Goal: Task Accomplishment & Management: Complete application form

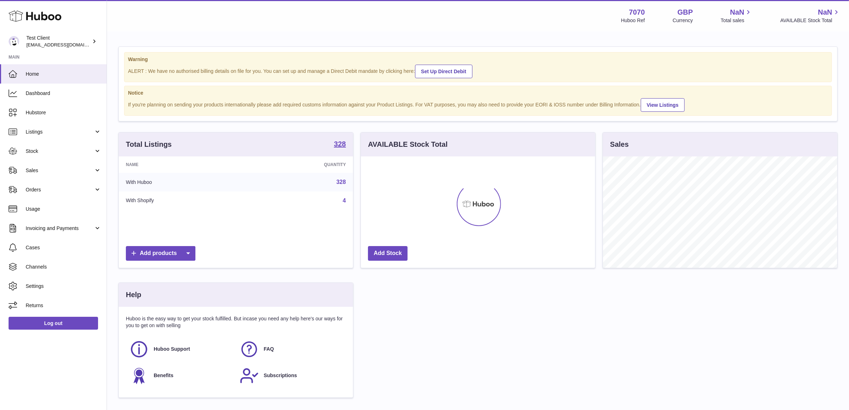
scroll to position [111, 234]
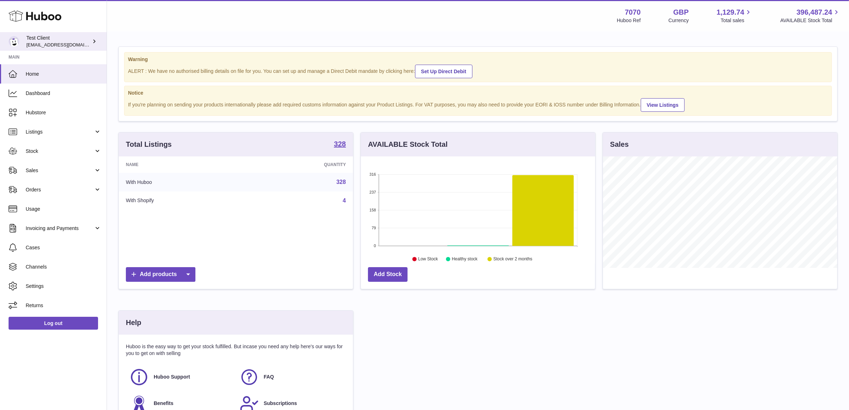
click at [61, 40] on div "Test Client internalAdmin-7070@internal.huboo.com" at bounding box center [58, 42] width 64 height 14
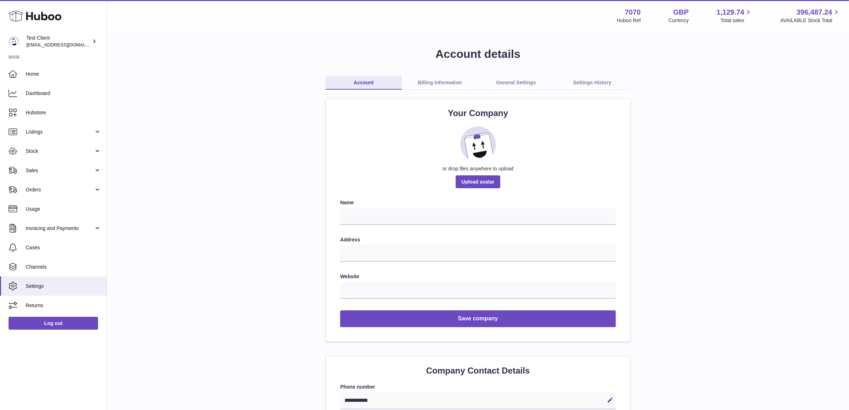
click at [428, 79] on link "Billing Information" at bounding box center [440, 83] width 76 height 14
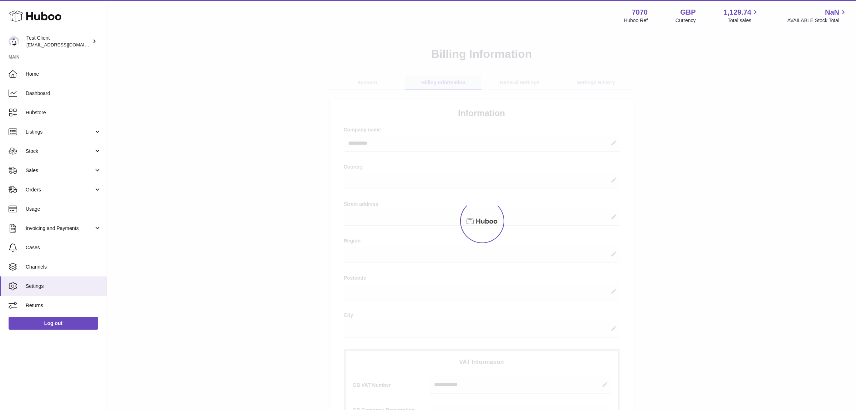
select select
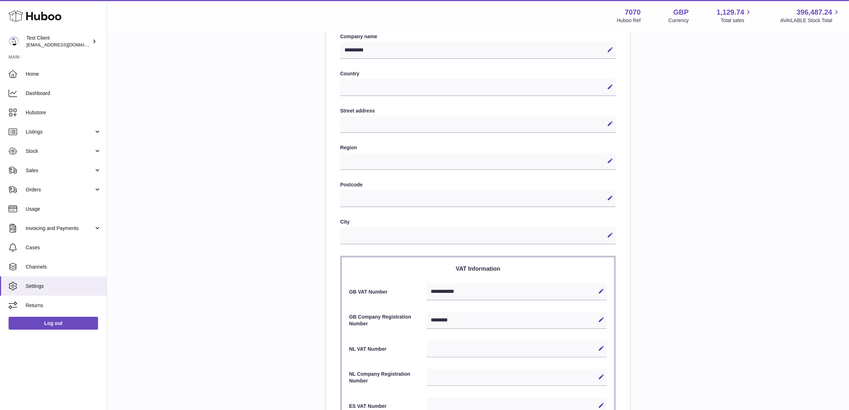
scroll to position [268, 0]
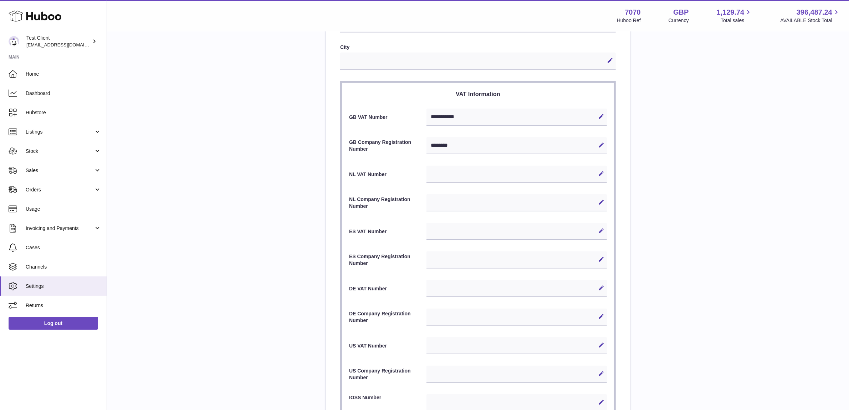
click at [655, 188] on div "**********" at bounding box center [478, 201] width 720 height 845
click at [68, 192] on span "Orders" at bounding box center [60, 189] width 68 height 7
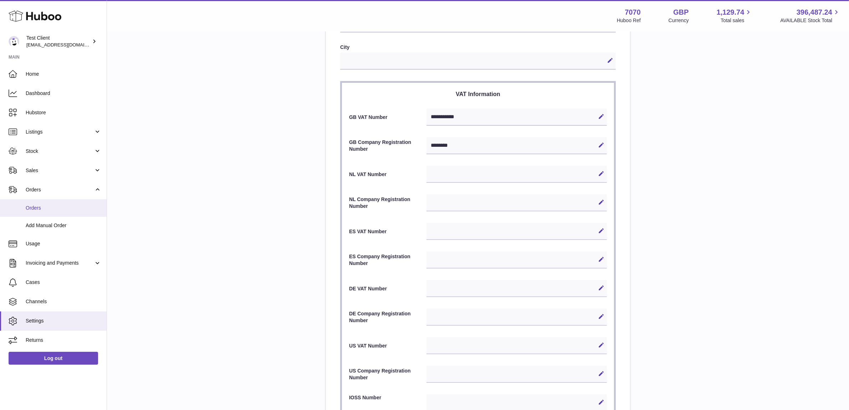
click at [67, 209] on span "Orders" at bounding box center [64, 207] width 76 height 7
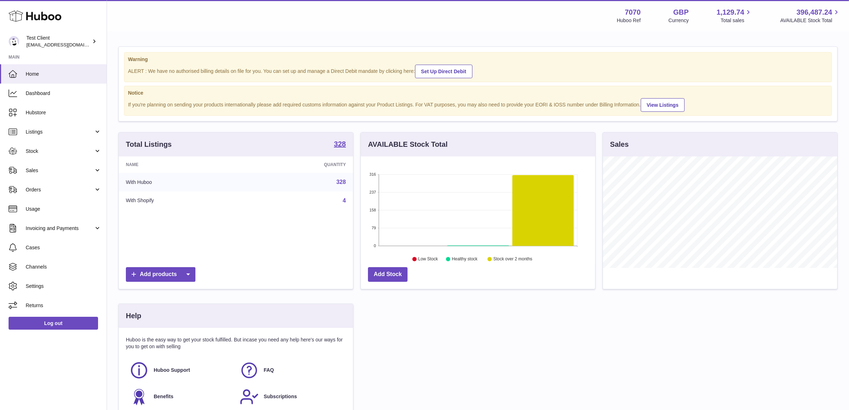
scroll to position [111, 234]
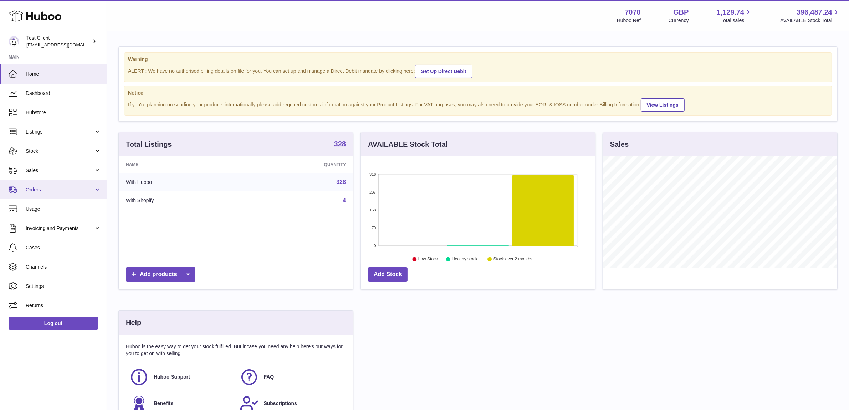
click at [74, 188] on span "Orders" at bounding box center [60, 189] width 68 height 7
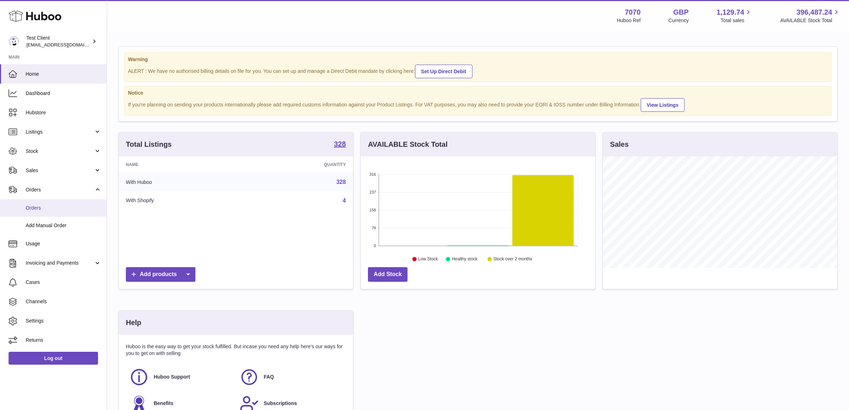
click at [71, 201] on link "Orders" at bounding box center [53, 207] width 107 height 17
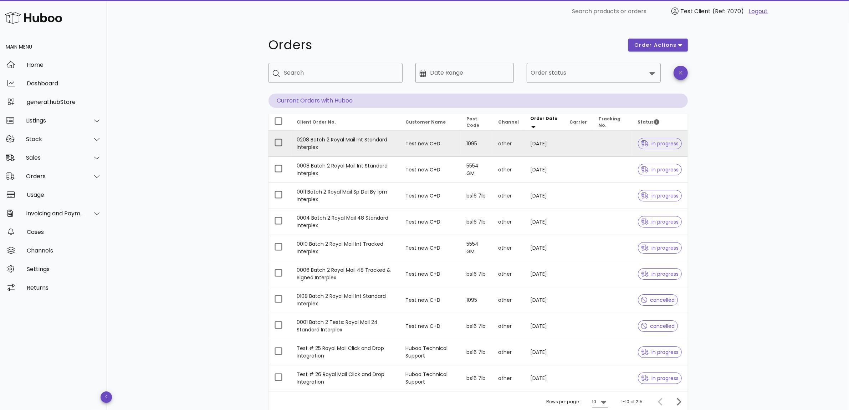
click at [411, 143] on td "Test new C+D" at bounding box center [430, 144] width 61 height 26
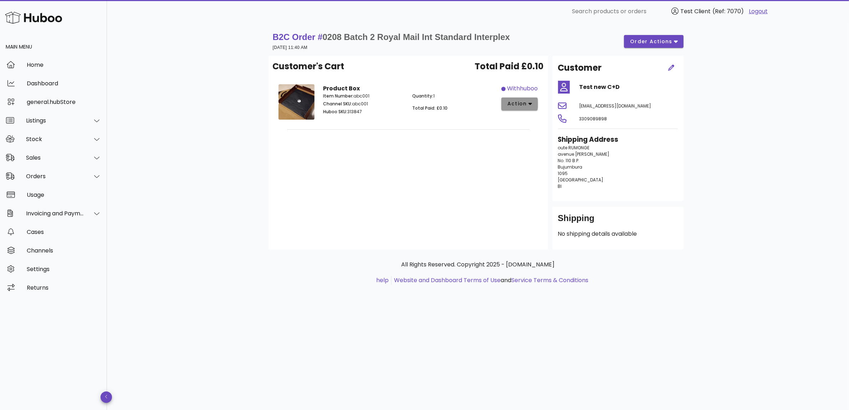
click at [524, 99] on button "action" at bounding box center [520, 103] width 37 height 13
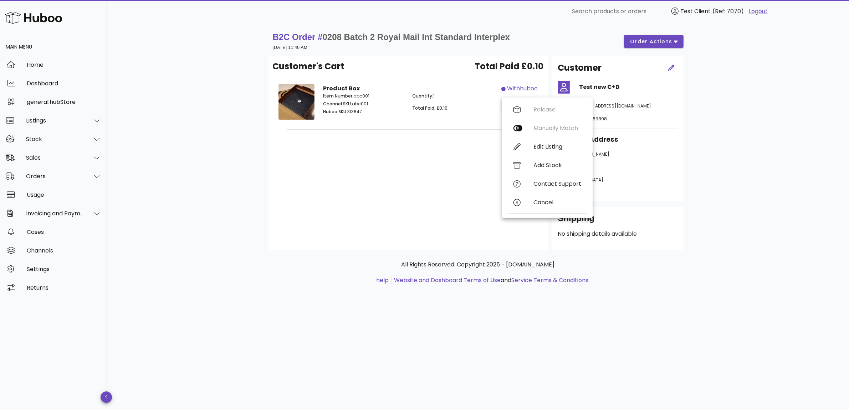
click at [694, 187] on div "B2C Order # 0208 Batch 2 Royal Mail Int Standard Interplex 14 August 2025 at 11…" at bounding box center [479, 165] width 454 height 284
click at [461, 192] on div "Customer's Cart Total Paid £0.10 Product Box Item Number: abc001 Channel SKU: a…" at bounding box center [409, 153] width 280 height 194
click at [71, 175] on div "Orders" at bounding box center [55, 176] width 58 height 7
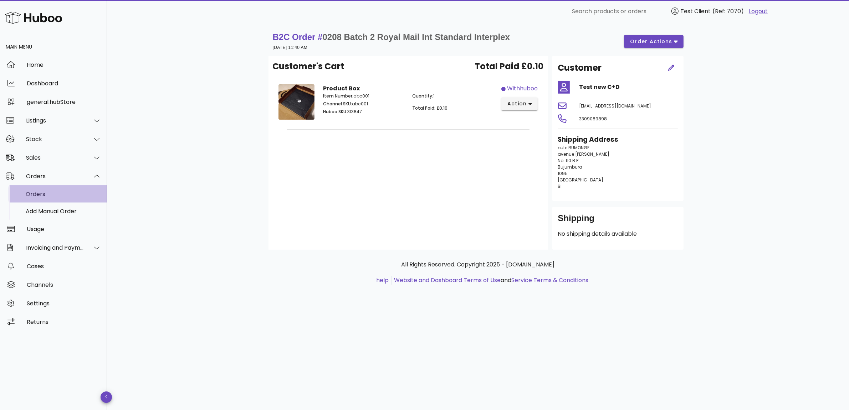
click at [70, 189] on div "Orders" at bounding box center [64, 193] width 76 height 15
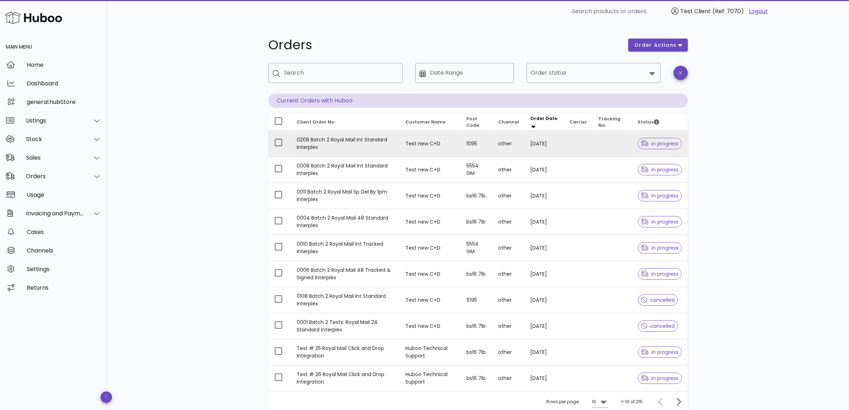
click at [367, 142] on td "0208 Batch 2 Royal Mail Int Standard Interplex" at bounding box center [345, 144] width 109 height 26
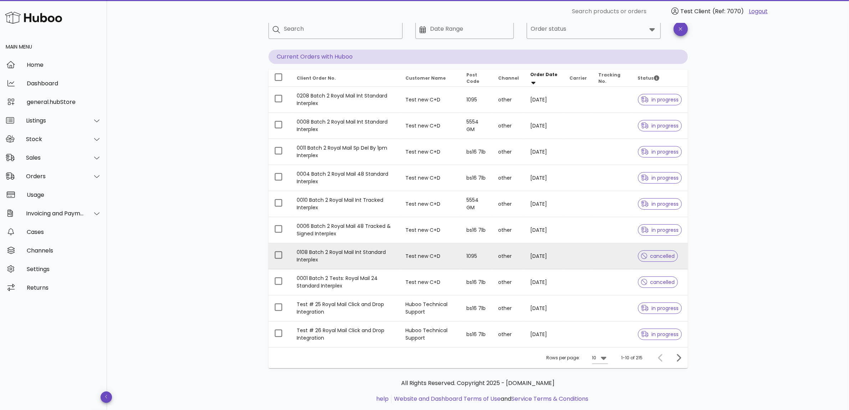
scroll to position [60, 0]
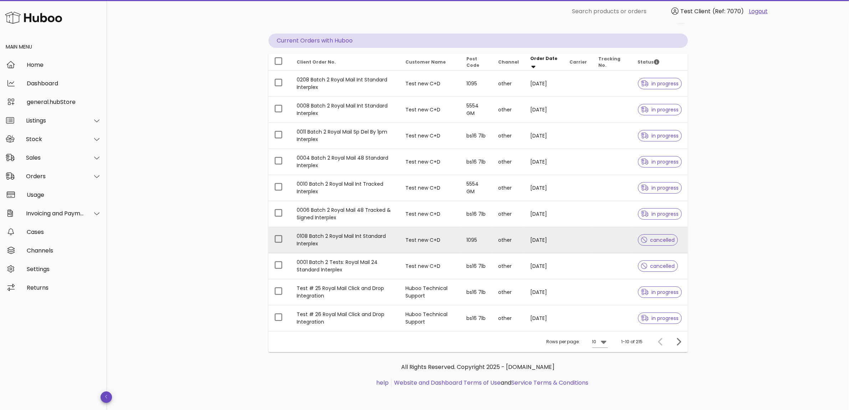
click at [381, 287] on td "Test # 25 Royal Mail Click and Drop Integration" at bounding box center [345, 292] width 109 height 26
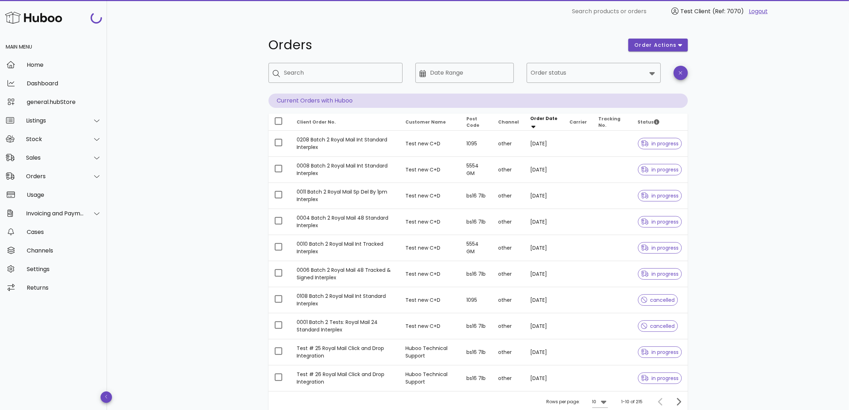
scroll to position [60, 0]
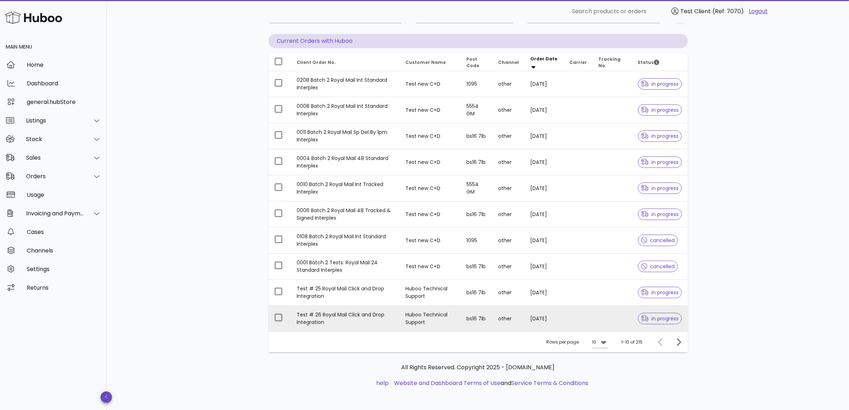
scroll to position [60, 0]
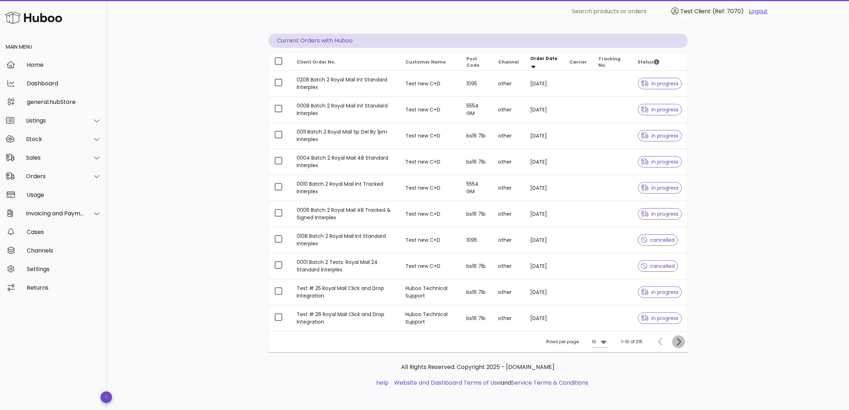
click at [675, 345] on icon "Next page" at bounding box center [679, 341] width 9 height 9
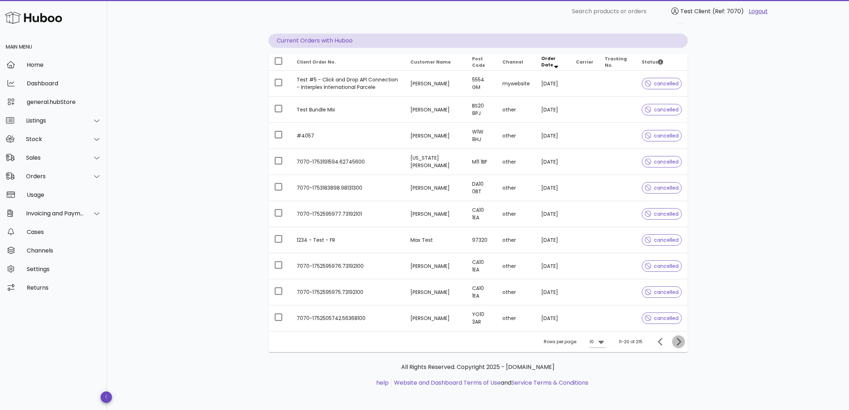
click at [675, 345] on icon "Next page" at bounding box center [679, 341] width 9 height 9
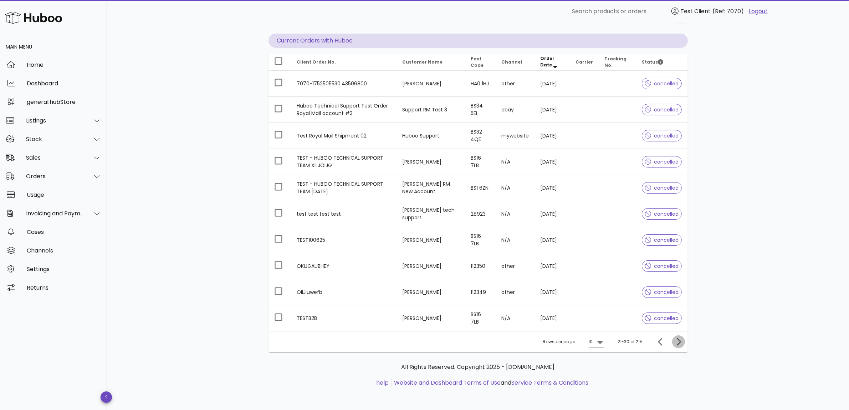
click at [675, 345] on icon "Next page" at bounding box center [679, 341] width 9 height 9
click at [675, 345] on div "Client Order No. Customer Name Post Code Channel Order Date Carrier Tracking No…" at bounding box center [479, 203] width 420 height 298
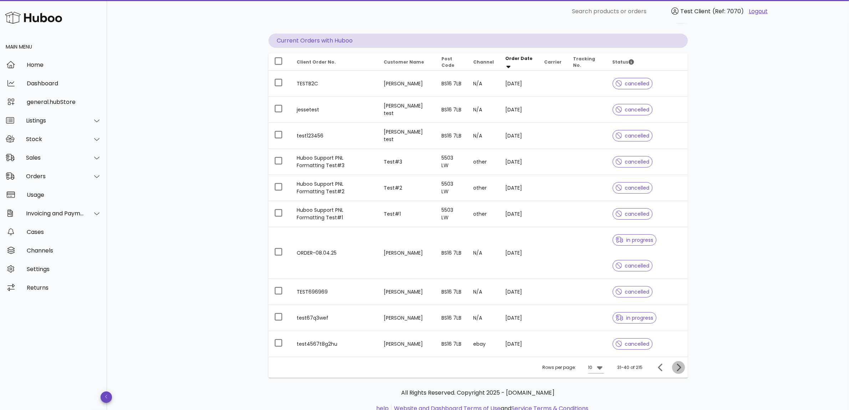
click at [677, 367] on icon "Next page" at bounding box center [679, 367] width 9 height 9
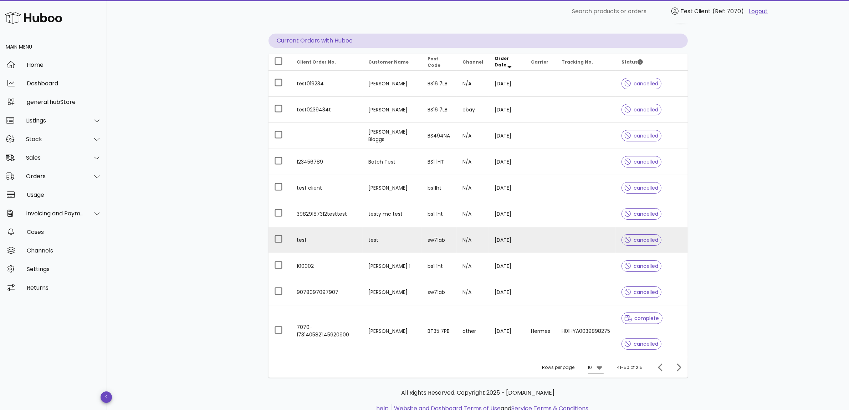
click at [422, 247] on td "sw71ab" at bounding box center [439, 240] width 35 height 26
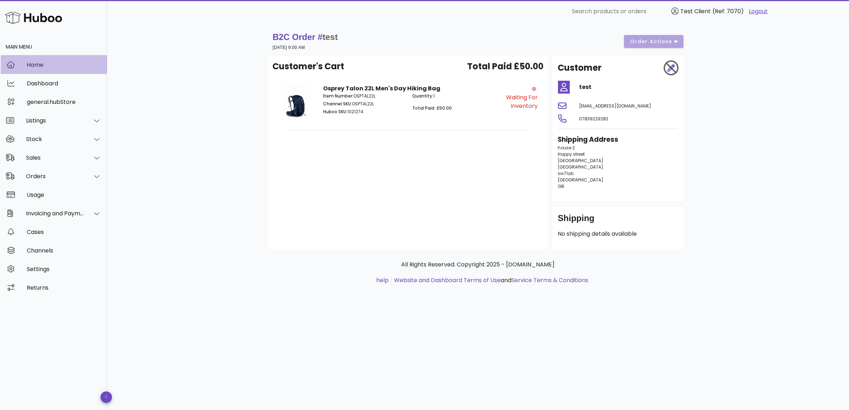
click at [41, 70] on div "Home" at bounding box center [64, 64] width 75 height 15
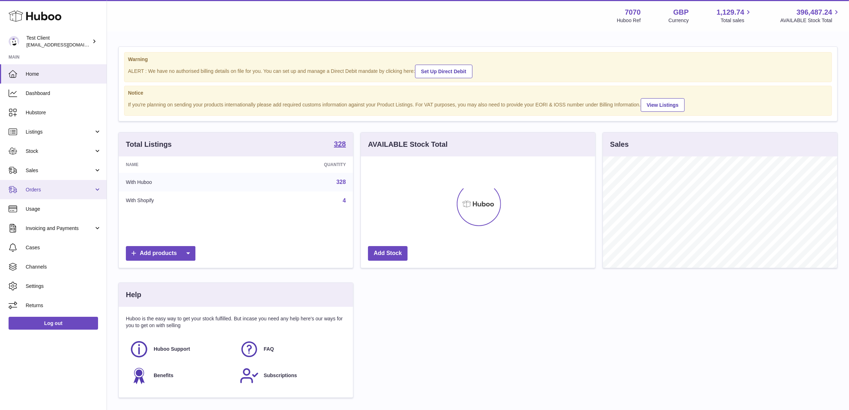
scroll to position [111, 234]
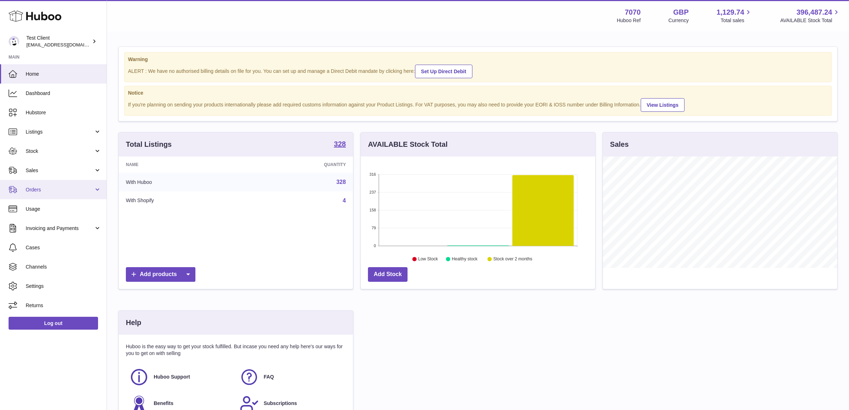
click at [66, 185] on link "Orders" at bounding box center [53, 189] width 107 height 19
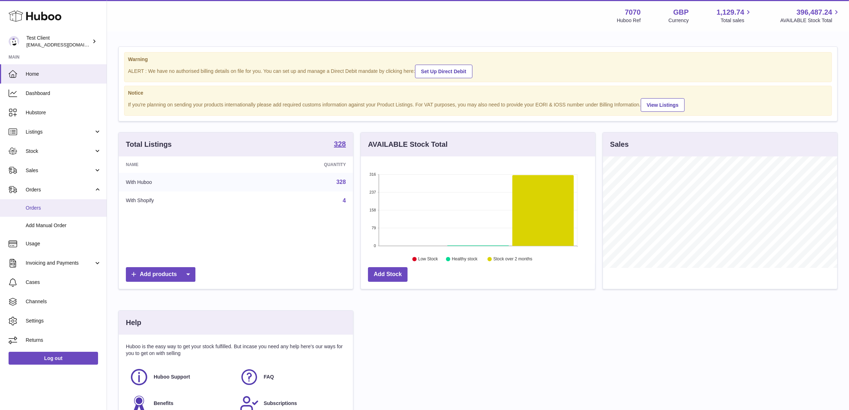
click at [52, 210] on span "Orders" at bounding box center [64, 207] width 76 height 7
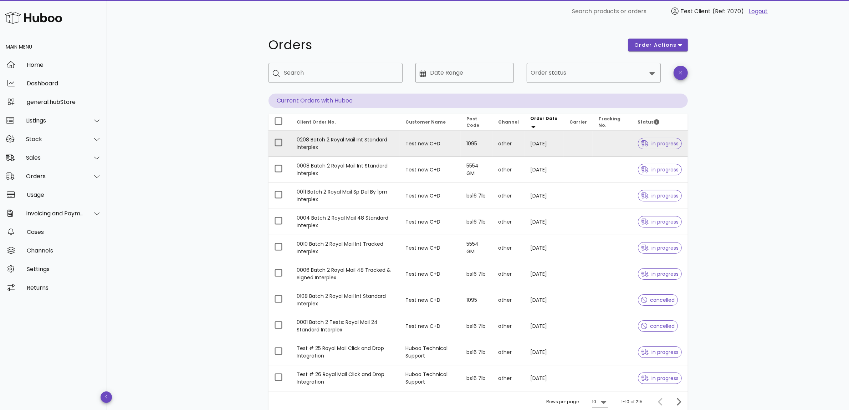
click at [355, 143] on td "0208 Batch 2 Royal Mail Int Standard Interplex" at bounding box center [345, 144] width 109 height 26
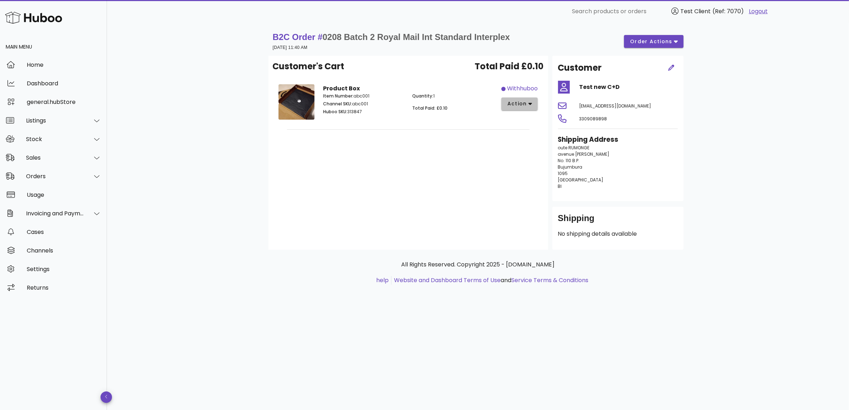
click at [530, 106] on icon "button" at bounding box center [531, 104] width 4 height 6
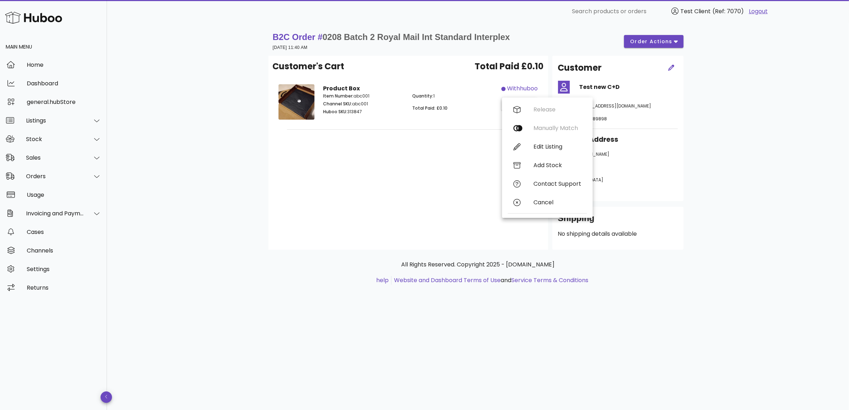
click at [448, 179] on div "Customer's Cart Total Paid £0.10 Product Box Item Number: abc001 Channel SKU: a…" at bounding box center [409, 153] width 280 height 194
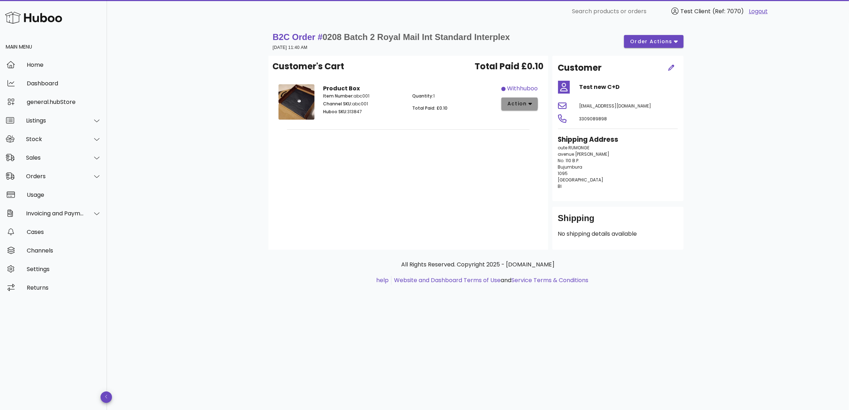
click at [532, 101] on icon "button" at bounding box center [531, 104] width 4 height 6
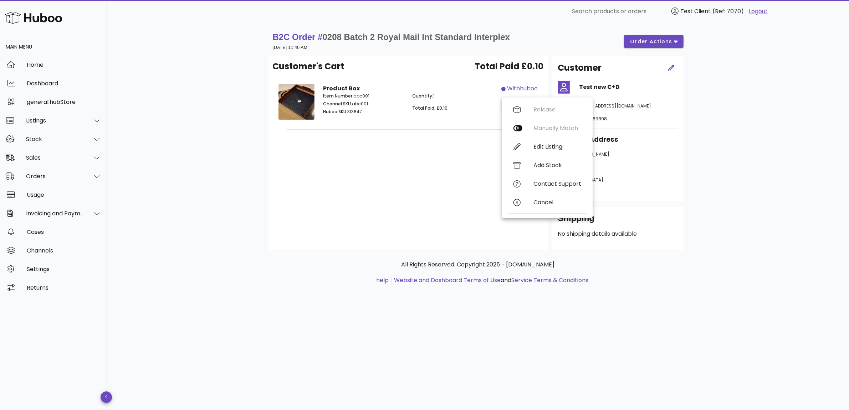
click at [723, 145] on div "B2C Order # 0208 Batch 2 Royal Mail Int Standard Interplex 14 August 2025 at 11…" at bounding box center [478, 216] width 742 height 387
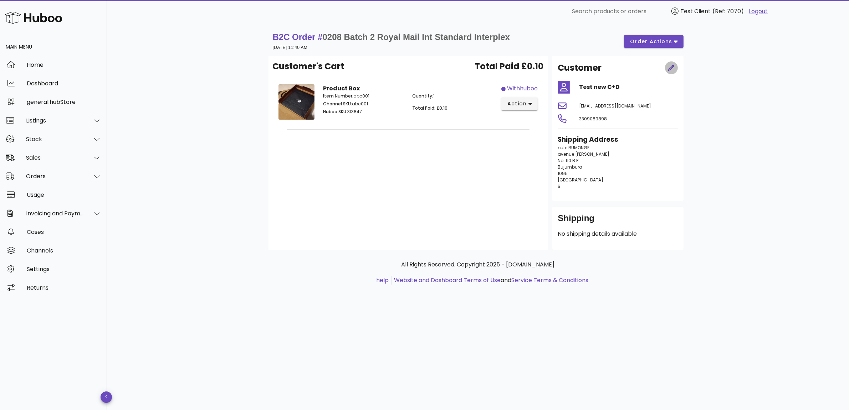
click at [670, 65] on icon "button" at bounding box center [672, 68] width 6 height 6
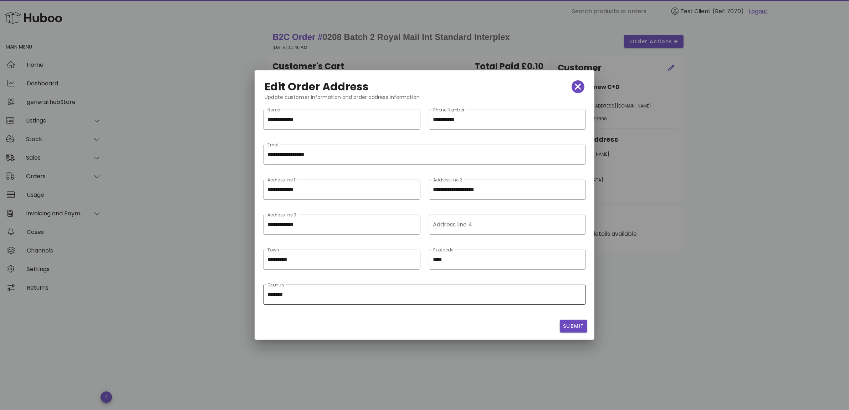
click at [321, 291] on input "*******" at bounding box center [425, 294] width 314 height 11
drag, startPoint x: 375, startPoint y: 297, endPoint x: 393, endPoint y: 295, distance: 18.3
click at [376, 297] on input "*******" at bounding box center [425, 294] width 314 height 11
click at [508, 258] on input "****" at bounding box center [507, 259] width 148 height 11
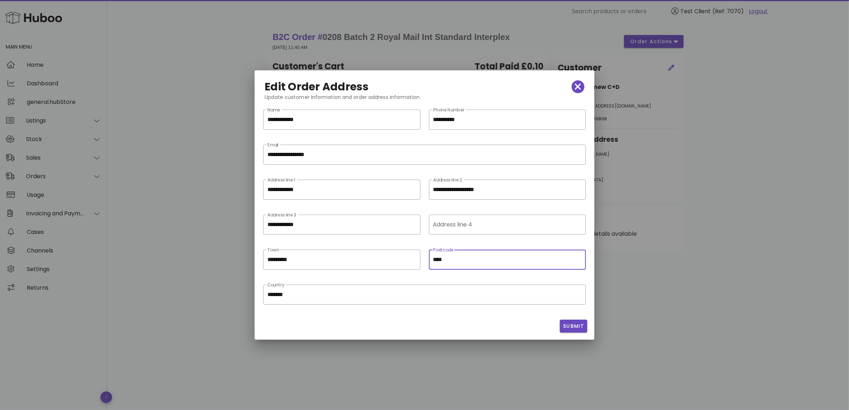
click at [579, 252] on div "Postcode ****" at bounding box center [507, 259] width 148 height 20
drag, startPoint x: 579, startPoint y: 256, endPoint x: 580, endPoint y: 273, distance: 17.6
click at [580, 273] on div "​ Postcode ****" at bounding box center [507, 264] width 157 height 31
drag, startPoint x: 581, startPoint y: 263, endPoint x: 575, endPoint y: 261, distance: 6.8
click at [580, 261] on input "****" at bounding box center [507, 259] width 148 height 11
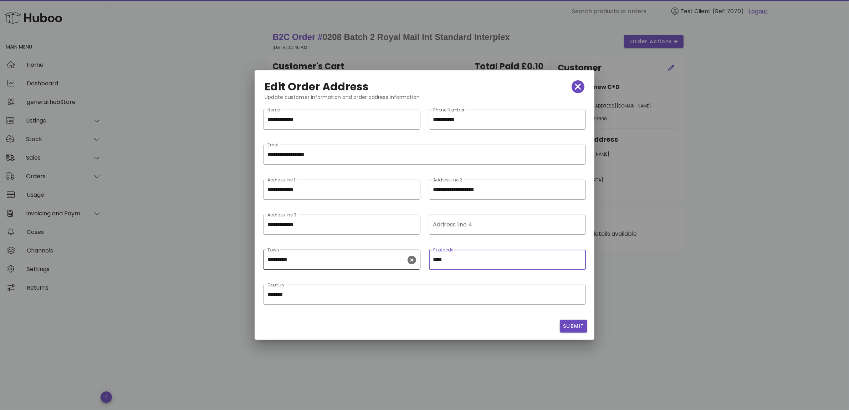
drag, startPoint x: 323, startPoint y: 268, endPoint x: 326, endPoint y: 265, distance: 4.5
click at [323, 268] on div "Town *********" at bounding box center [337, 259] width 138 height 20
click at [391, 227] on input "**********" at bounding box center [337, 224] width 138 height 11
click at [524, 222] on input "Address line 4" at bounding box center [506, 224] width 147 height 11
drag, startPoint x: 443, startPoint y: 188, endPoint x: 437, endPoint y: 188, distance: 6.1
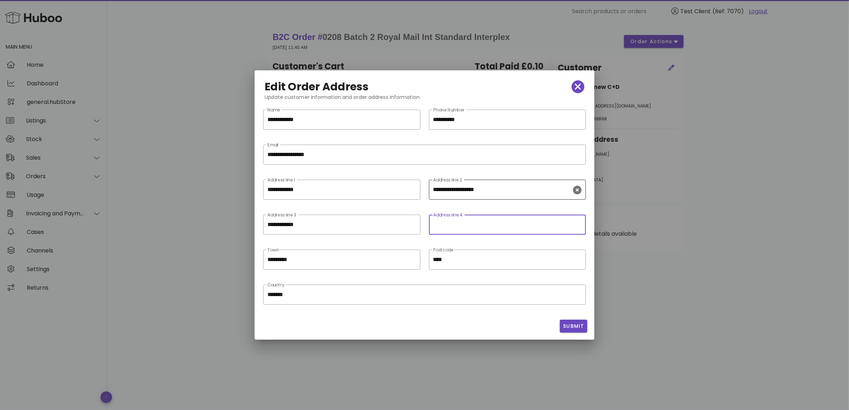
click at [443, 188] on input "**********" at bounding box center [502, 189] width 138 height 11
click at [377, 188] on input "**********" at bounding box center [342, 189] width 148 height 11
drag, startPoint x: 343, startPoint y: 192, endPoint x: 243, endPoint y: 191, distance: 99.5
click at [243, 191] on div "**********" at bounding box center [424, 205] width 849 height 410
click at [454, 190] on input "**********" at bounding box center [502, 189] width 138 height 11
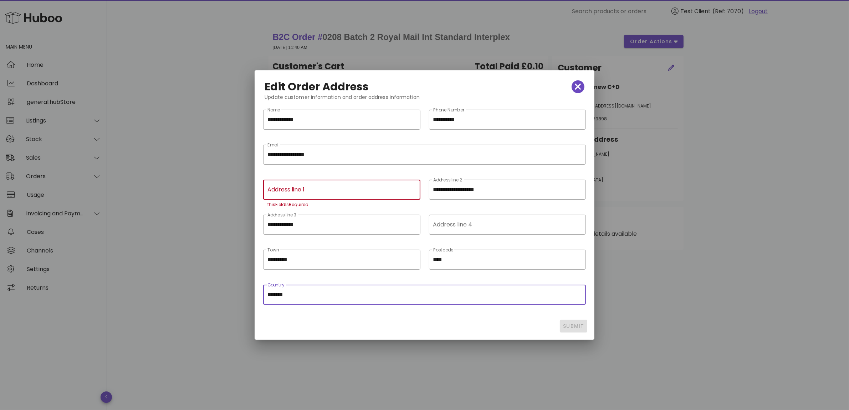
click at [408, 300] on input "*******" at bounding box center [425, 294] width 314 height 11
click at [407, 299] on input "*******" at bounding box center [425, 294] width 314 height 11
click at [456, 257] on input "****" at bounding box center [507, 259] width 148 height 11
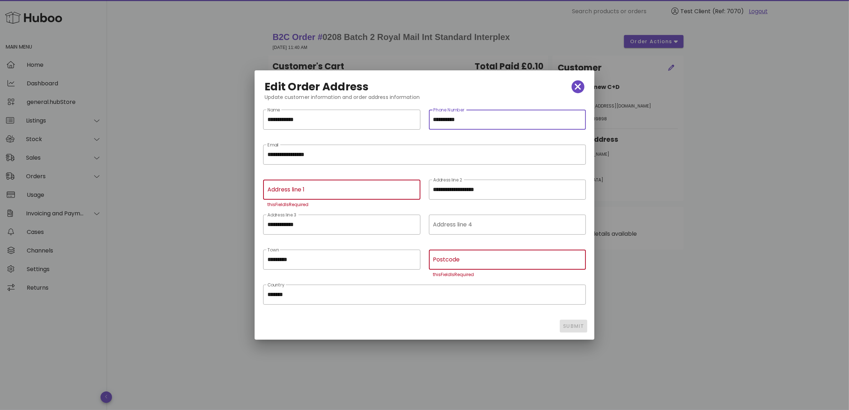
click at [481, 115] on input "**********" at bounding box center [507, 119] width 148 height 11
click at [338, 147] on div "**********" at bounding box center [425, 154] width 314 height 20
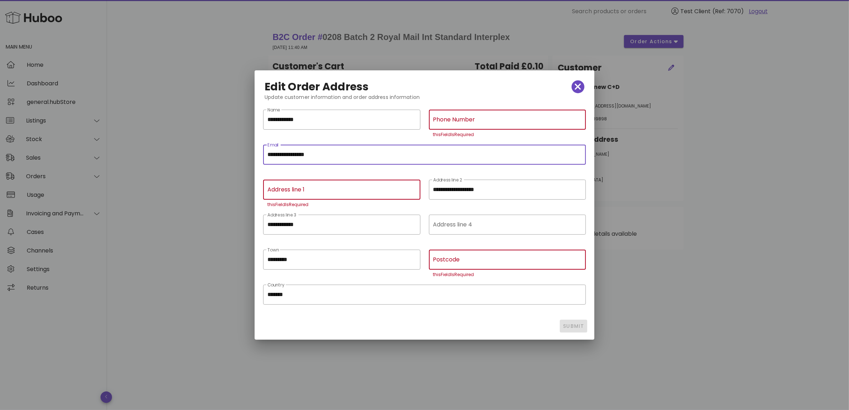
click at [338, 147] on div "**********" at bounding box center [425, 154] width 314 height 20
type input "*"
click at [326, 121] on input "**********" at bounding box center [342, 119] width 148 height 11
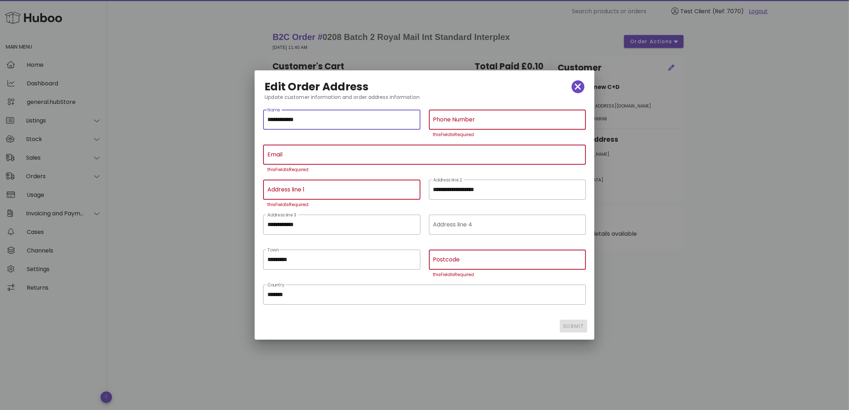
click at [326, 121] on input "**********" at bounding box center [342, 119] width 148 height 11
click at [322, 228] on input "**********" at bounding box center [337, 224] width 138 height 11
click at [322, 227] on input "**********" at bounding box center [337, 224] width 138 height 11
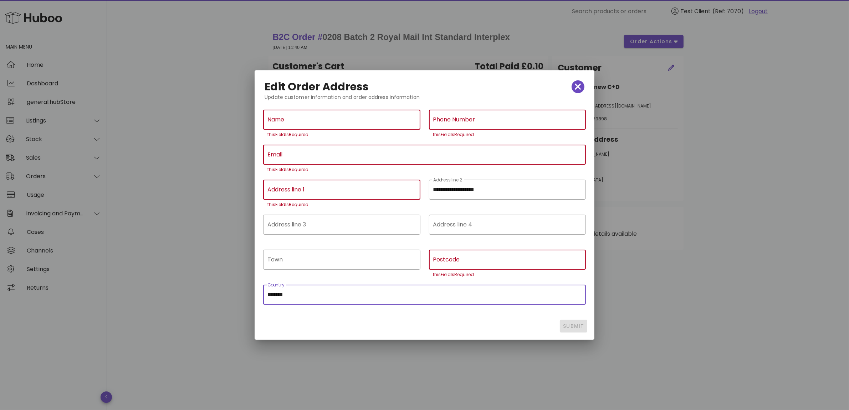
click at [585, 83] on div "Edit Order Address" at bounding box center [424, 87] width 331 height 24
click at [584, 83] on span "button" at bounding box center [578, 87] width 13 height 10
type input "**********"
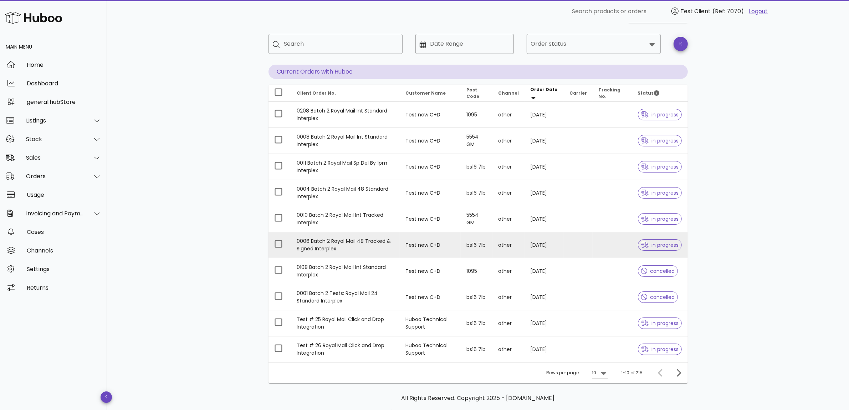
scroll to position [60, 0]
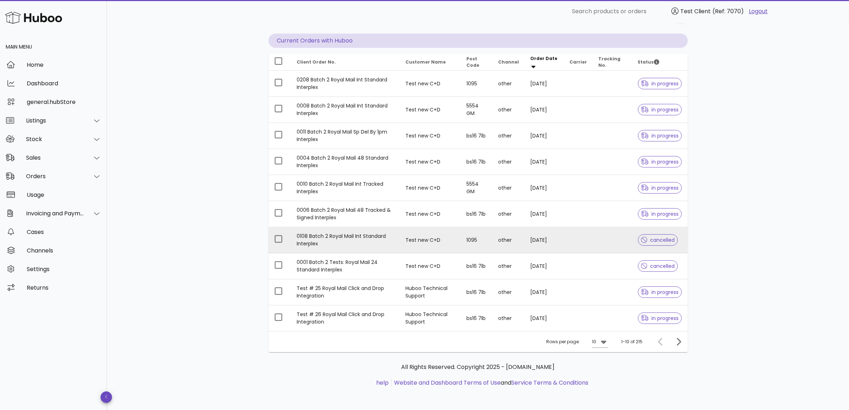
click at [367, 243] on td "0108 Batch 2 Royal Mail Int Standard Interplex" at bounding box center [345, 240] width 109 height 26
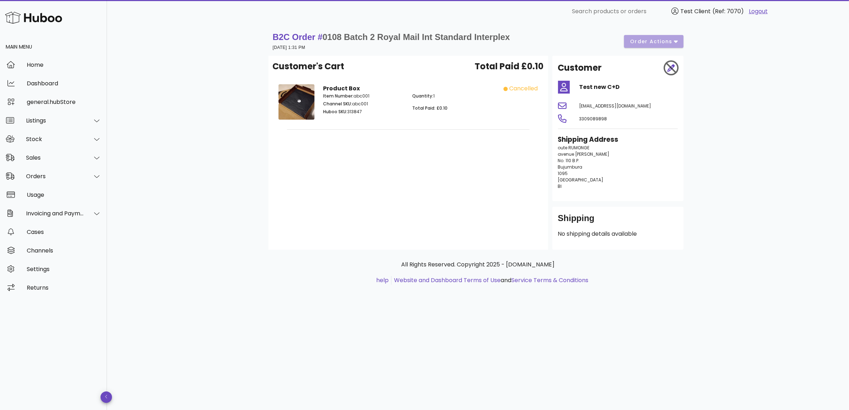
scroll to position [60, 0]
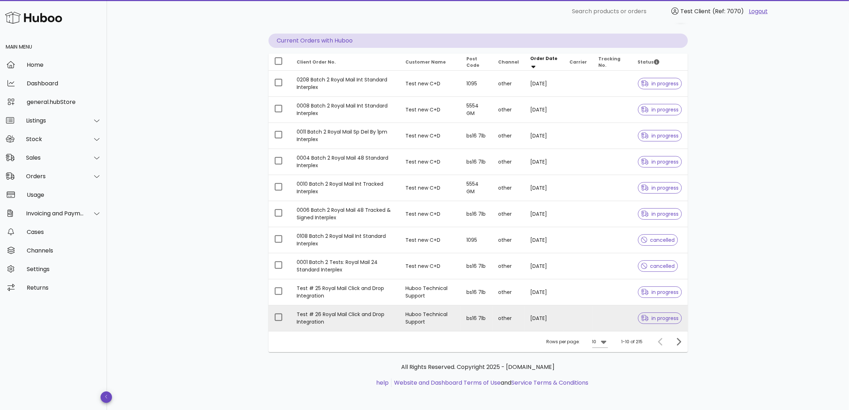
click at [483, 321] on td "bs16 7lb" at bounding box center [477, 318] width 32 height 26
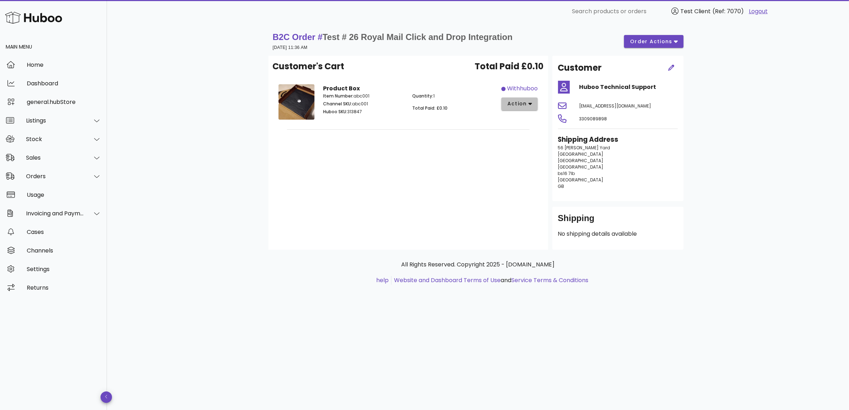
click at [527, 98] on button "action" at bounding box center [520, 103] width 37 height 13
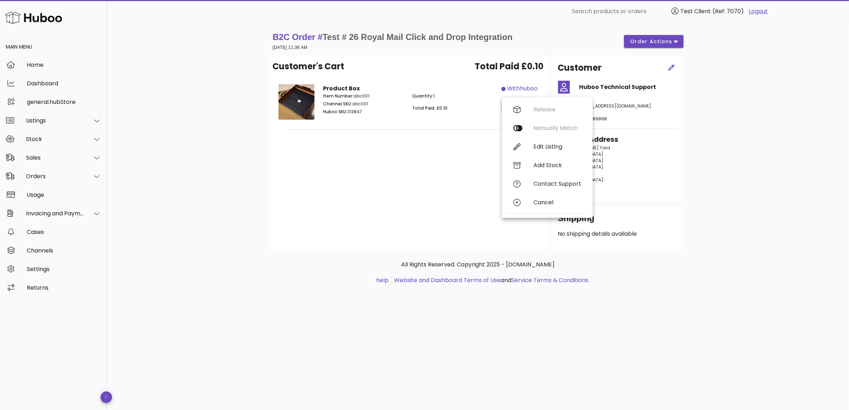
click at [456, 211] on div "Customer's Cart Total Paid £0.10 Product Box Item Number: abc001 Channel SKU: a…" at bounding box center [409, 153] width 280 height 194
click at [57, 176] on div "Orders" at bounding box center [55, 176] width 58 height 7
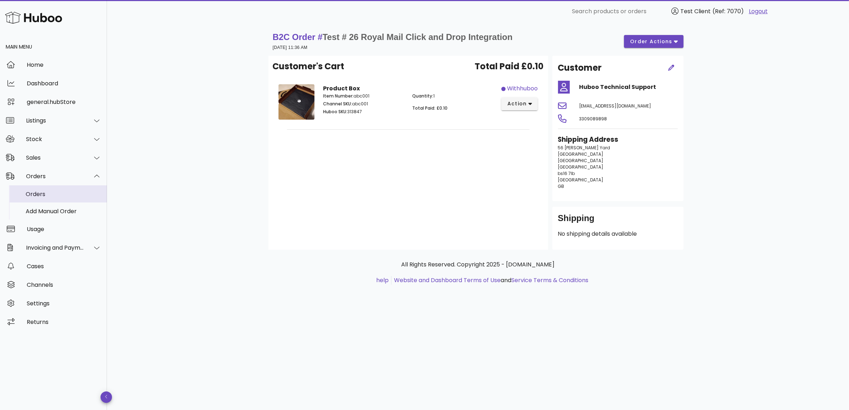
click at [57, 191] on div "Orders" at bounding box center [64, 194] width 76 height 7
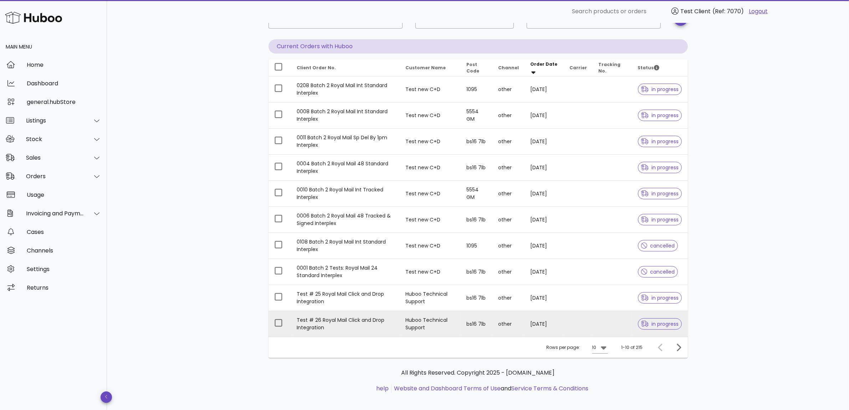
scroll to position [60, 0]
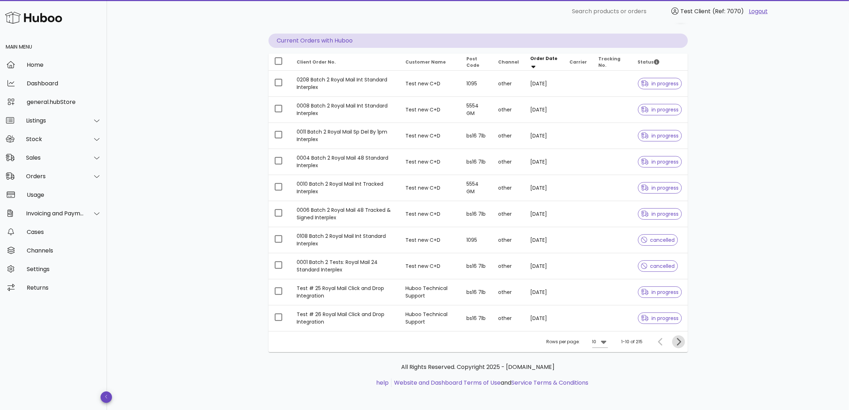
click at [677, 342] on icon "Next page" at bounding box center [679, 341] width 9 height 9
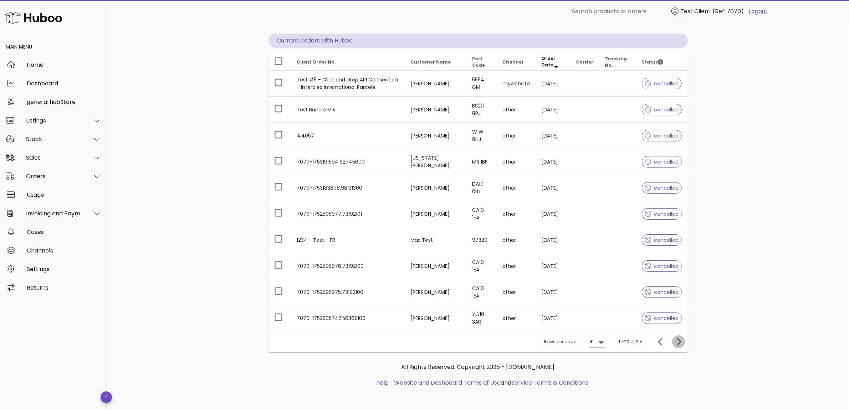
click at [677, 342] on icon "Next page" at bounding box center [679, 341] width 9 height 9
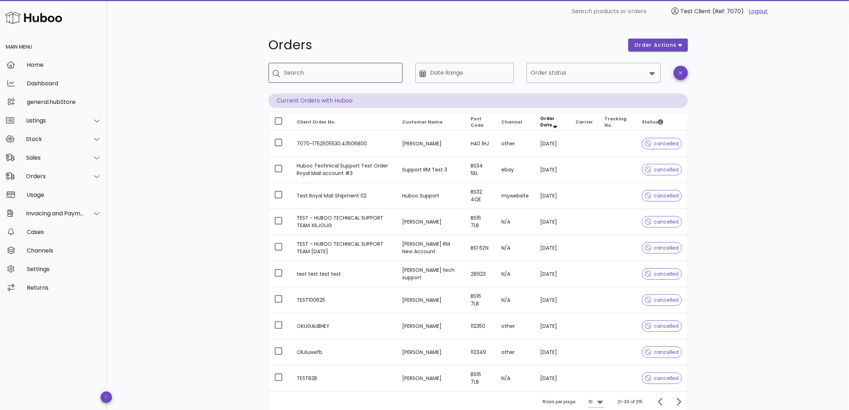
click at [331, 71] on input "Search" at bounding box center [340, 72] width 113 height 11
click at [548, 76] on input "Order status" at bounding box center [589, 72] width 116 height 11
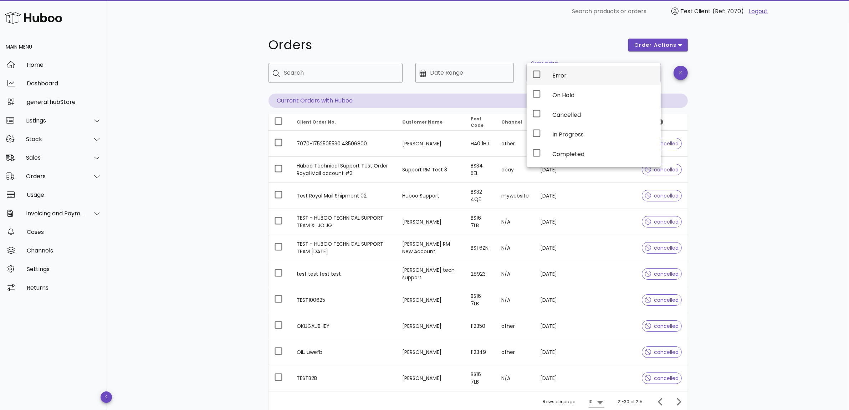
click at [573, 75] on div "Error" at bounding box center [604, 75] width 103 height 7
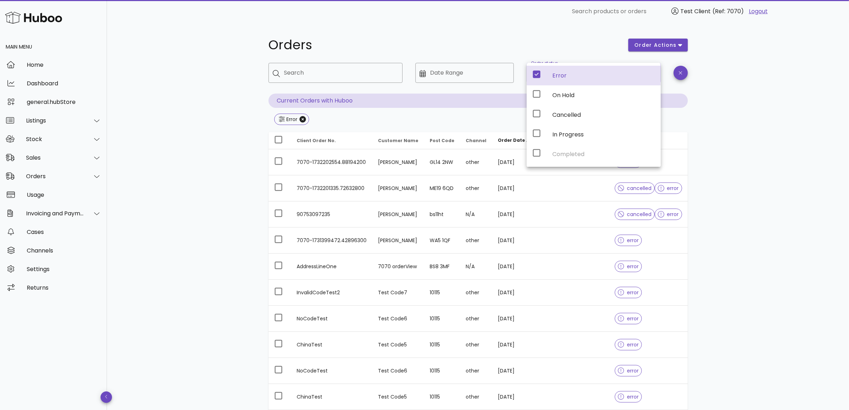
click at [764, 134] on div "Orders order actions ​ Search ​ Date Range ​ Order status Error Current Orders …" at bounding box center [478, 255] width 742 height 465
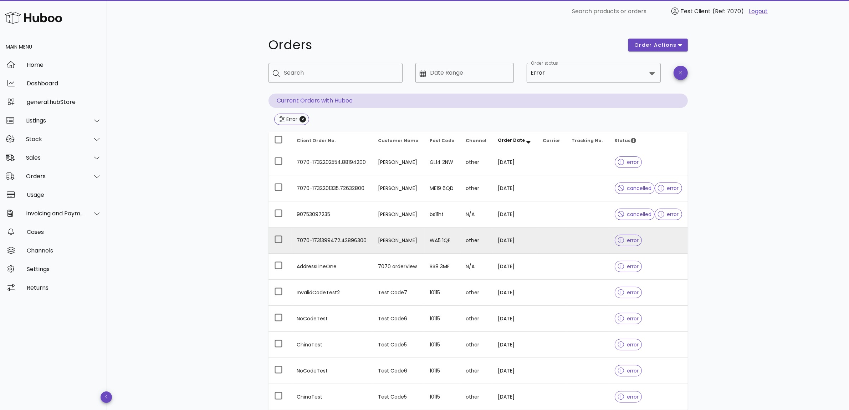
click at [360, 235] on td "7070-1731399472.42896300" at bounding box center [331, 240] width 81 height 26
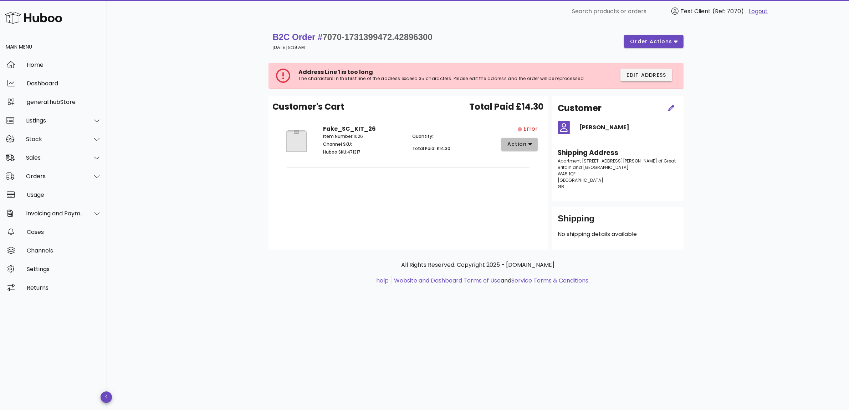
click at [529, 147] on icon "button" at bounding box center [531, 144] width 4 height 6
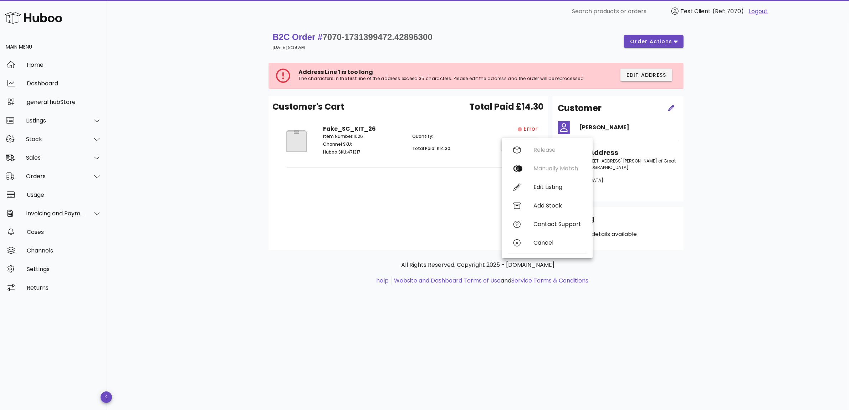
click at [437, 204] on div "Customer's Cart Total Paid £14.30 Fake_SC_KIT_26 Item Number: 1026 Channel SKU:…" at bounding box center [409, 173] width 280 height 154
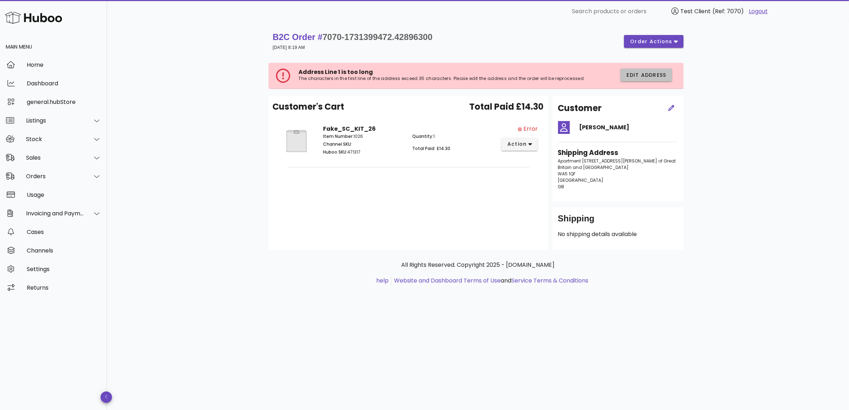
click at [664, 72] on span "Edit Address" at bounding box center [646, 74] width 40 height 7
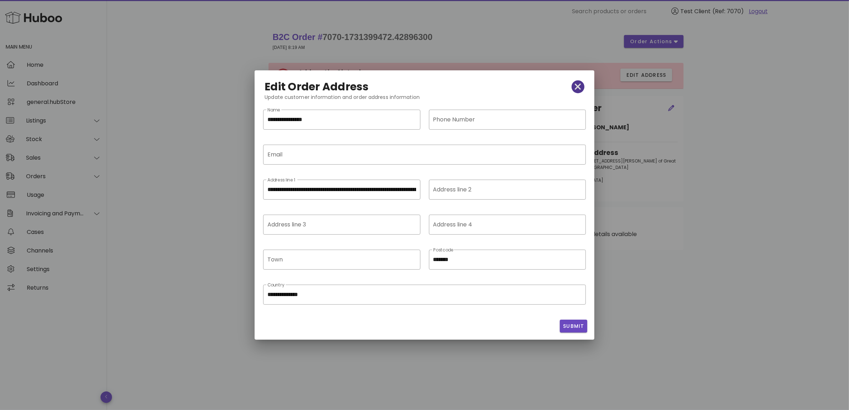
click at [577, 81] on button "button" at bounding box center [578, 86] width 13 height 13
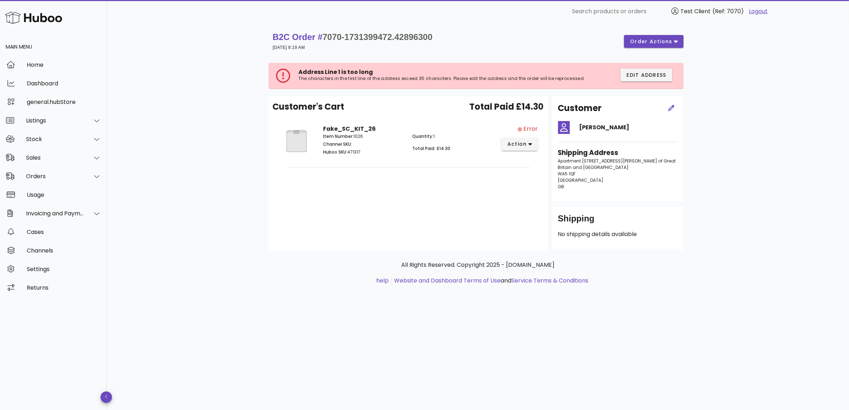
click at [687, 179] on div "Customer Theresa Anderson Shipping Address Apartment 46, Clark Hills Road, West…" at bounding box center [618, 173] width 140 height 154
click at [382, 231] on div "Customer's Cart Total Paid £14.30 Fake_SC_KIT_26 Item Number: 1026 Channel SKU:…" at bounding box center [409, 173] width 280 height 154
click at [463, 205] on div "Customer's Cart Total Paid £14.30 Fake_SC_KIT_26 Item Number: 1026 Channel SKU:…" at bounding box center [409, 173] width 280 height 154
click at [674, 112] on button "button" at bounding box center [671, 108] width 13 height 13
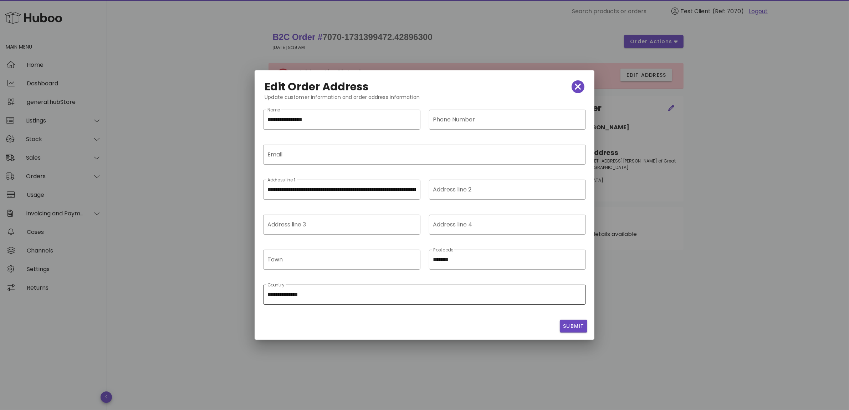
click at [360, 291] on input "**********" at bounding box center [425, 294] width 314 height 11
click at [572, 88] on span "button" at bounding box center [578, 87] width 13 height 10
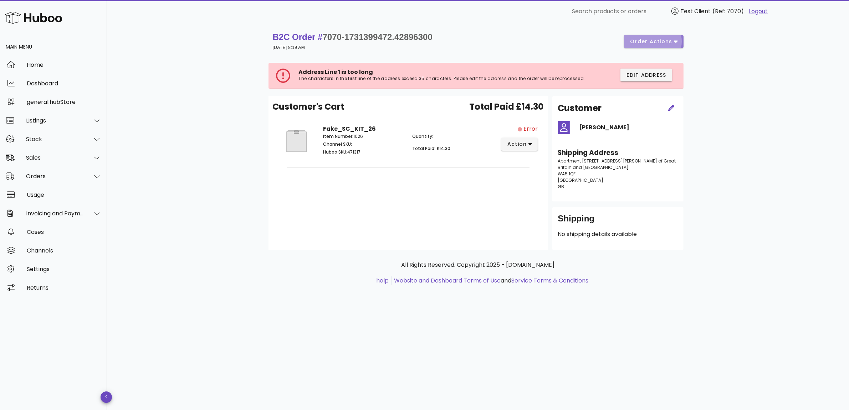
click at [659, 41] on span "order actions" at bounding box center [651, 41] width 43 height 7
click at [659, 41] on div "Release Cancel" at bounding box center [659, 58] width 54 height 40
click at [671, 102] on button "button" at bounding box center [671, 108] width 13 height 13
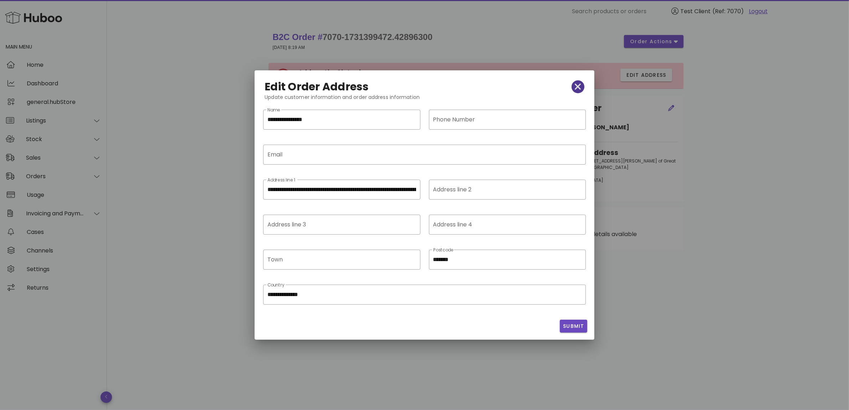
click at [575, 83] on icon "button" at bounding box center [578, 87] width 6 height 10
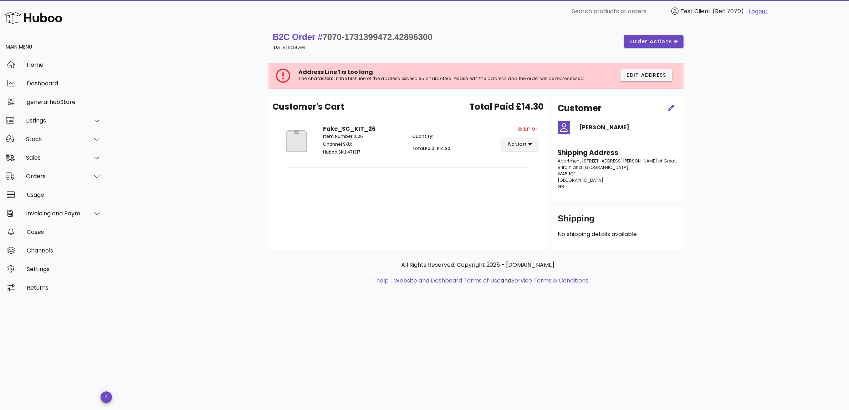
click at [599, 224] on div "Shipping" at bounding box center [618, 221] width 120 height 17
click at [474, 213] on div "Customer's Cart Total Paid £14.30 Fake_SC_KIT_26 Item Number: 1026 Channel SKU:…" at bounding box center [409, 173] width 280 height 154
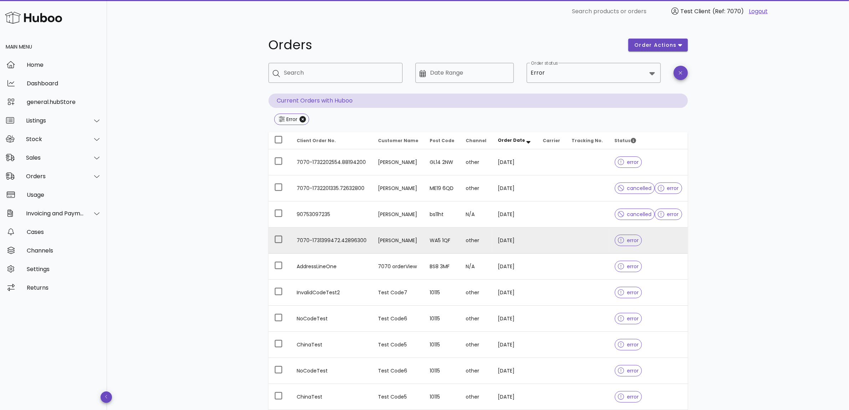
click at [307, 241] on td "7070-1731399472.42896300" at bounding box center [331, 240] width 81 height 26
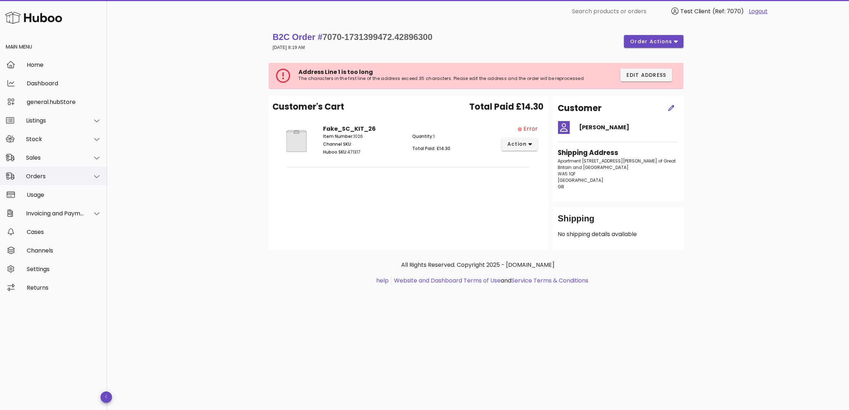
click at [50, 176] on div "Orders" at bounding box center [55, 176] width 58 height 7
click at [56, 191] on div "Orders" at bounding box center [64, 194] width 76 height 7
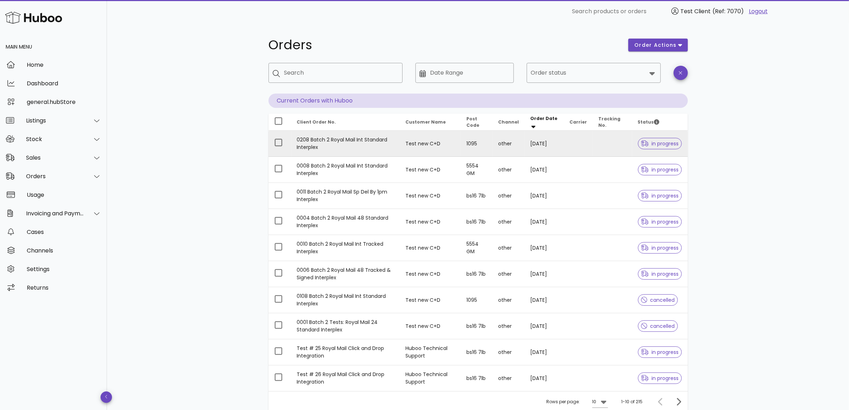
click at [337, 148] on td "0208 Batch 2 Royal Mail Int Standard Interplex" at bounding box center [345, 144] width 109 height 26
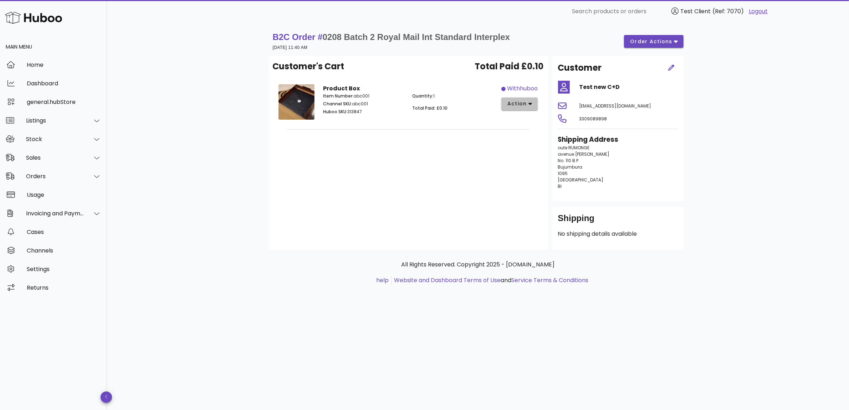
click at [529, 105] on icon "button" at bounding box center [531, 104] width 4 height 6
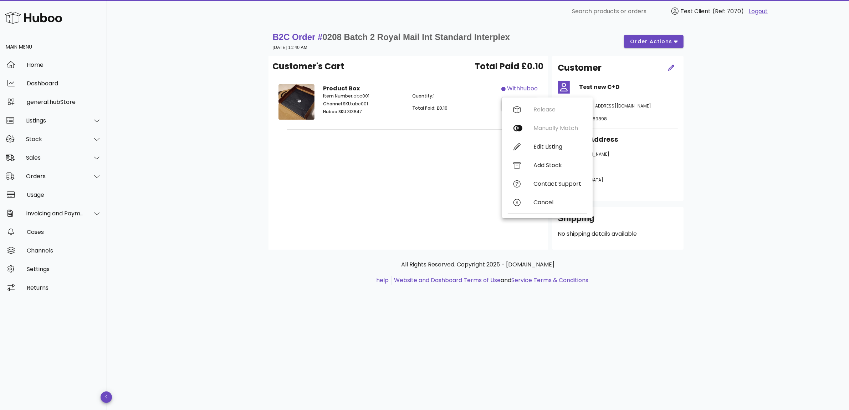
click at [528, 105] on div "Release Manually Match Edit Listing Add Stock Contact Support Cancel" at bounding box center [547, 157] width 79 height 115
click at [675, 48] on div "B2C Order # 0208 Batch 2 Royal Mail Int Standard Interplex [DATE] 11:40 AM orde…" at bounding box center [478, 41] width 411 height 20
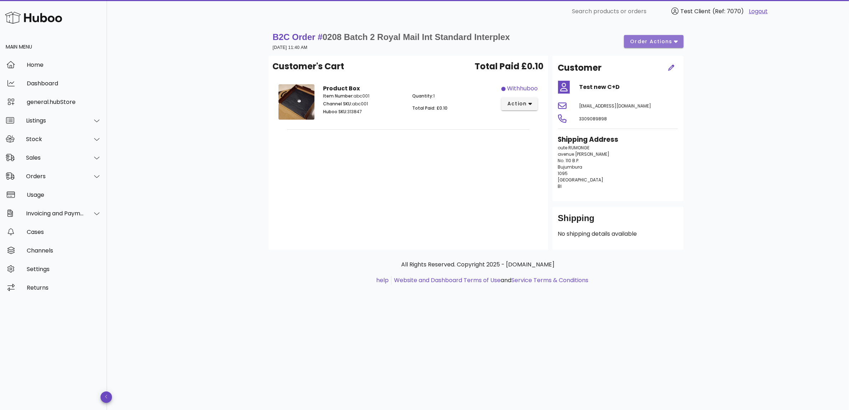
click at [673, 42] on span "order actions" at bounding box center [654, 41] width 48 height 7
click at [673, 42] on div "Release Cancel" at bounding box center [659, 58] width 54 height 40
click at [734, 60] on div "B2C Order # 0208 Batch 2 Royal Mail Int Standard Interplex [DATE] 11:40 AM orde…" at bounding box center [478, 216] width 742 height 387
click at [672, 66] on icon "button" at bounding box center [672, 68] width 6 height 6
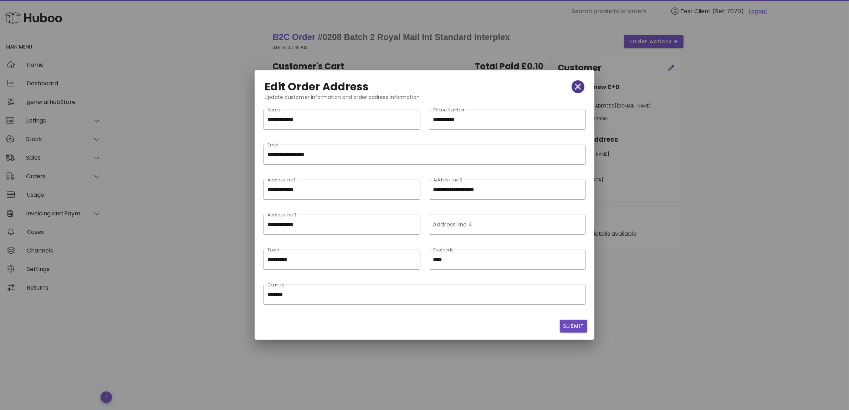
click at [580, 87] on icon "button" at bounding box center [578, 87] width 6 height 10
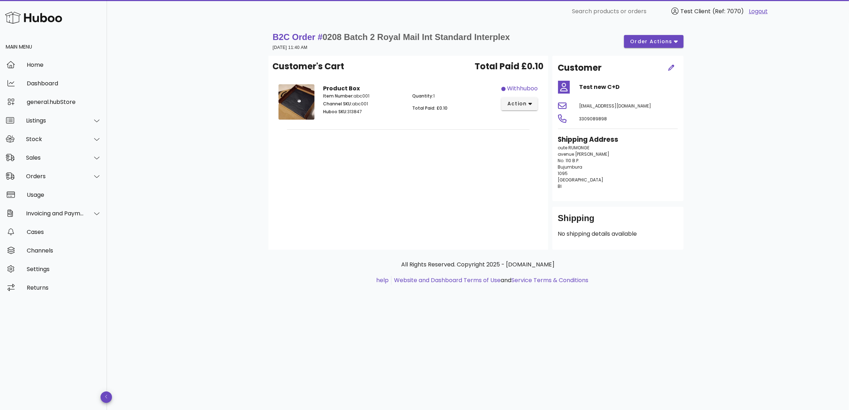
click at [700, 170] on div "B2C Order # 0208 Batch 2 Royal Mail Int Standard Interplex 14 August 2025 at 11…" at bounding box center [479, 165] width 454 height 284
click at [445, 213] on div "Customer's Cart Total Paid £0.10 Product Box Item Number: abc001 Channel SKU: a…" at bounding box center [409, 153] width 280 height 194
click at [441, 188] on div "Customer's Cart Total Paid £0.10 Product Box Item Number: abc001 Channel SKU: a…" at bounding box center [409, 153] width 280 height 194
click at [283, 39] on strong "B2C Order # 0208 Batch 2 Royal Mail Int Standard Interplex" at bounding box center [392, 37] width 238 height 10
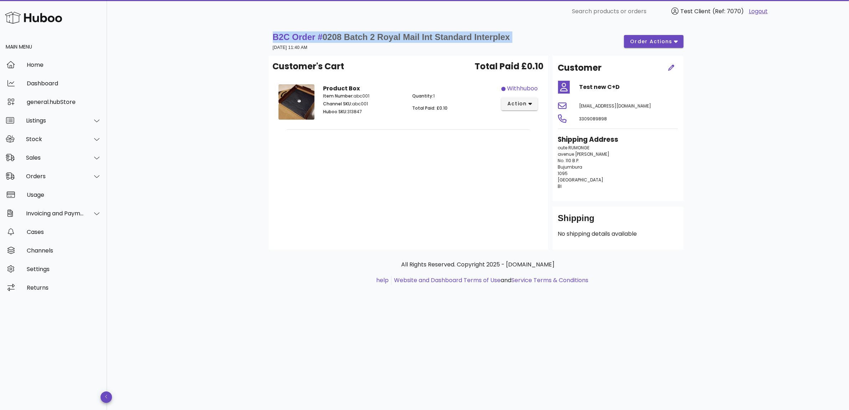
click at [283, 39] on strong "B2C Order # 0208 Batch 2 Royal Mail Int Standard Interplex" at bounding box center [392, 37] width 238 height 10
click at [441, 217] on div "Customer's Cart Total Paid £0.10 Product Box Item Number: abc001 Channel SKU: a…" at bounding box center [409, 153] width 280 height 194
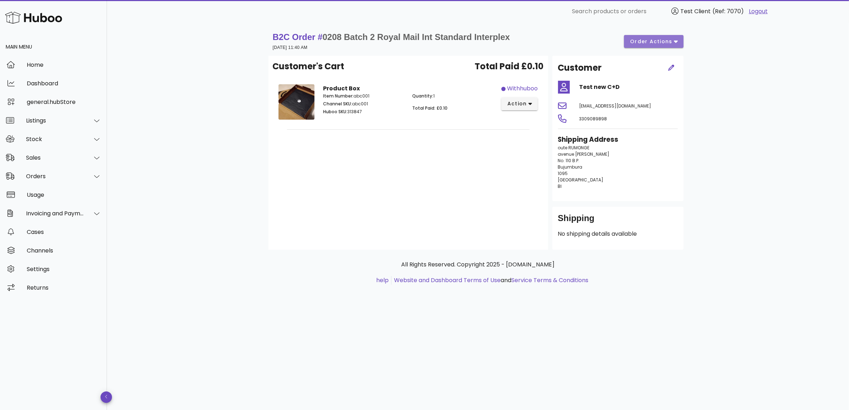
click at [647, 38] on span "order actions" at bounding box center [651, 41] width 43 height 7
click at [732, 80] on div "B2C Order # 0208 Batch 2 Royal Mail Int Standard Interplex 14 August 2025 at 11…" at bounding box center [478, 216] width 742 height 387
click at [674, 62] on button "button" at bounding box center [671, 67] width 13 height 13
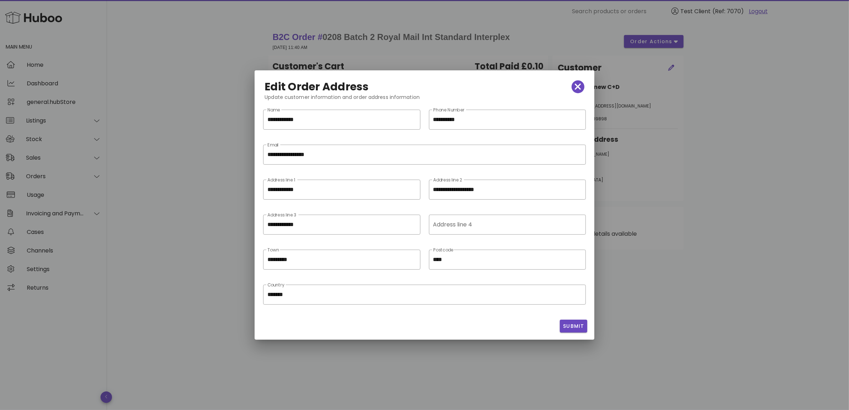
click at [699, 200] on div at bounding box center [424, 205] width 849 height 410
click at [581, 86] on span "button" at bounding box center [578, 87] width 13 height 10
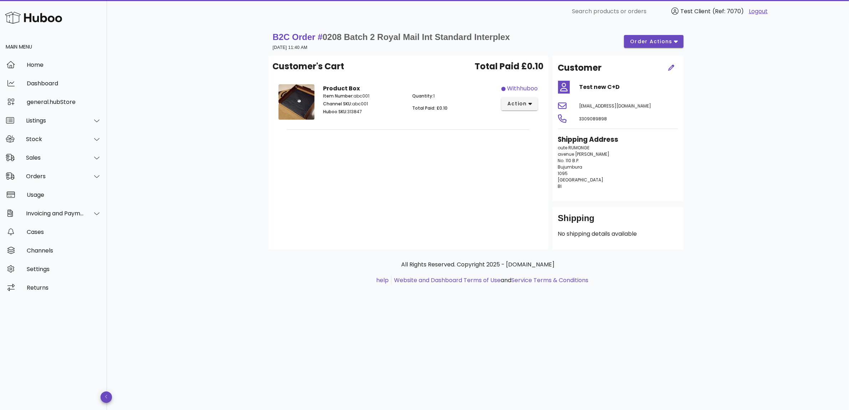
click at [714, 118] on div "B2C Order # 0208 Batch 2 Royal Mail Int Standard Interplex 14 August 2025 at 11…" at bounding box center [478, 216] width 742 height 387
click at [530, 98] on button "action" at bounding box center [520, 103] width 37 height 13
click at [435, 222] on div "Customer's Cart Total Paid £0.10 Product Box Item Number: abc001 Channel SKU: a…" at bounding box center [409, 153] width 280 height 194
click at [480, 204] on div "Customer's Cart Total Paid £0.10 Product Box Item Number: abc001 Channel SKU: a…" at bounding box center [409, 153] width 280 height 194
click at [390, 203] on div "Customer's Cart Total Paid £0.10 Product Box Item Number: abc001 Channel SKU: a…" at bounding box center [409, 153] width 280 height 194
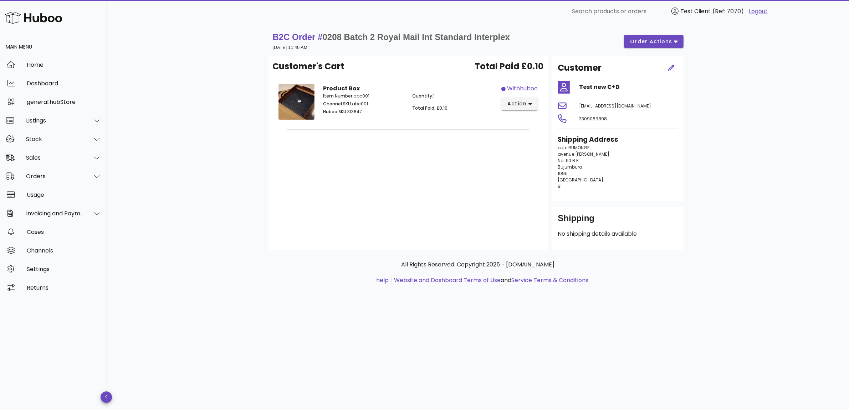
click at [425, 200] on div "Customer's Cart Total Paid £0.10 Product Box Item Number: abc001 Channel SKU: a…" at bounding box center [409, 153] width 280 height 194
click at [438, 152] on div "Customer's Cart Total Paid £0.10 Product Box Item Number: abc001 Channel SKU: a…" at bounding box center [409, 153] width 280 height 194
click at [523, 102] on span "action" at bounding box center [517, 103] width 20 height 7
click at [402, 159] on div "Customer's Cart Total Paid £0.10 Product Box Item Number: abc001 Channel SKU: a…" at bounding box center [409, 153] width 280 height 194
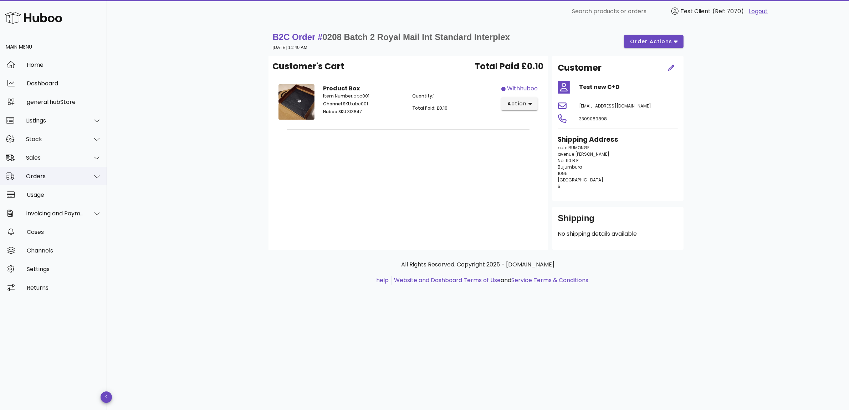
click at [75, 175] on div "Orders" at bounding box center [55, 176] width 58 height 7
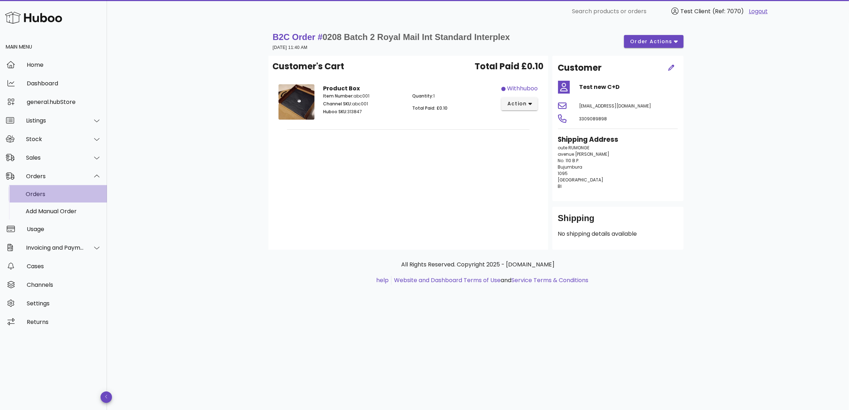
click at [73, 193] on div "Orders" at bounding box center [64, 194] width 76 height 7
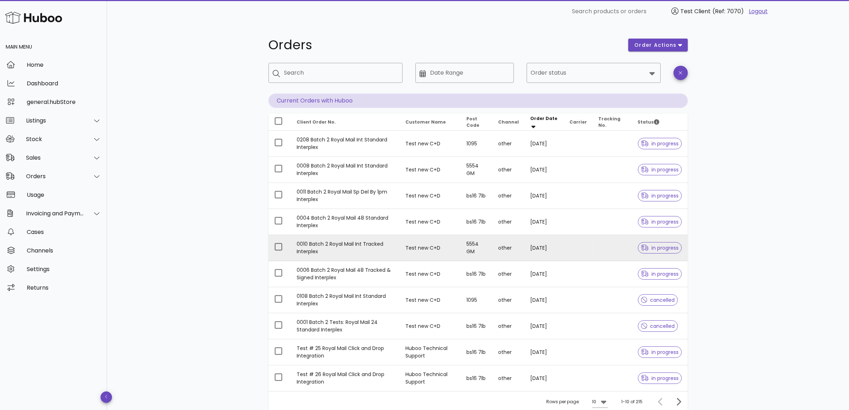
click at [350, 249] on td "0010 Batch 2 Royal Mail Int Tracked Interplex" at bounding box center [345, 248] width 109 height 26
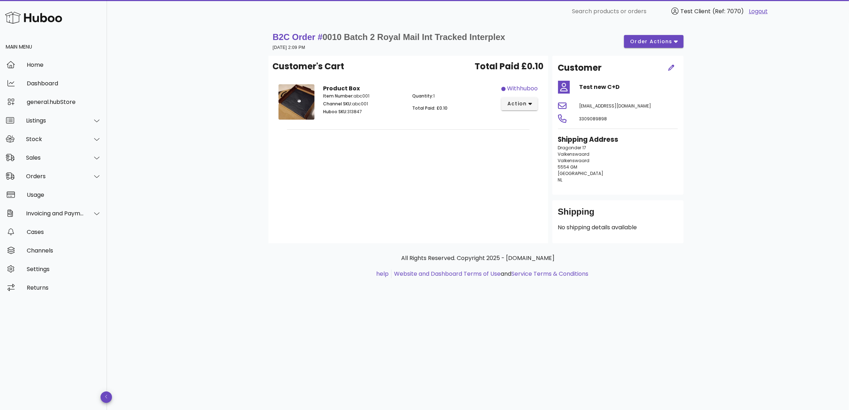
click at [407, 204] on div "Customer's Cart Total Paid £0.10 Product Box Item Number: abc001 Channel SKU: a…" at bounding box center [409, 149] width 280 height 187
click at [530, 106] on icon "button" at bounding box center [531, 104] width 4 height 6
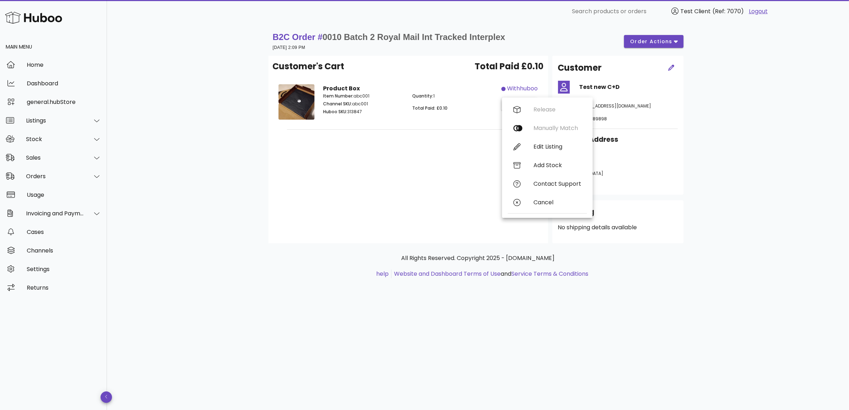
click at [395, 166] on div "Customer's Cart Total Paid £0.10 Product Box Item Number: abc001 Channel SKU: a…" at bounding box center [409, 149] width 280 height 187
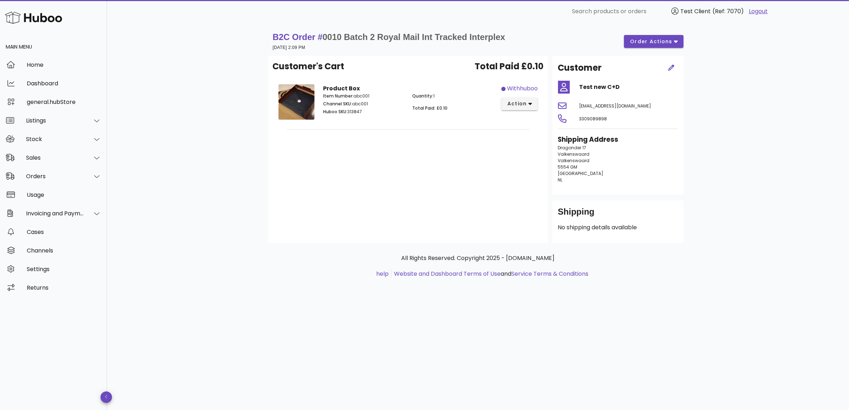
click at [395, 188] on div "Customer's Cart Total Paid £0.10 Product Box Item Number: abc001 Channel SKU: a…" at bounding box center [409, 149] width 280 height 187
click at [519, 103] on span "action" at bounding box center [517, 103] width 20 height 7
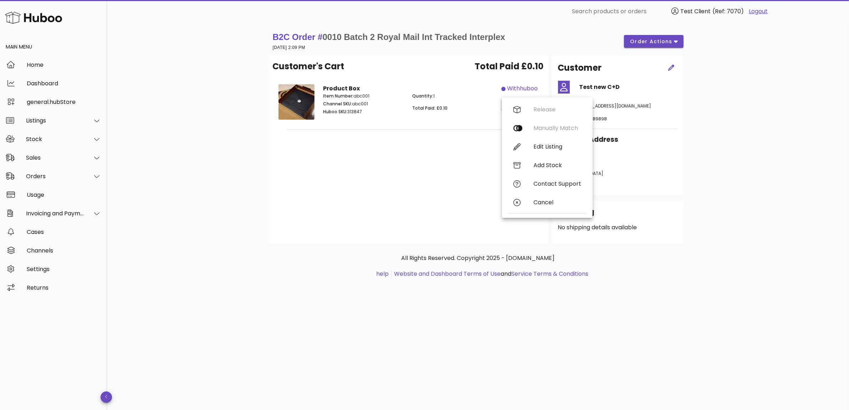
click at [386, 177] on div "Customer's Cart Total Paid £0.10 Product Box Item Number: abc001 Channel SKU: a…" at bounding box center [409, 149] width 280 height 187
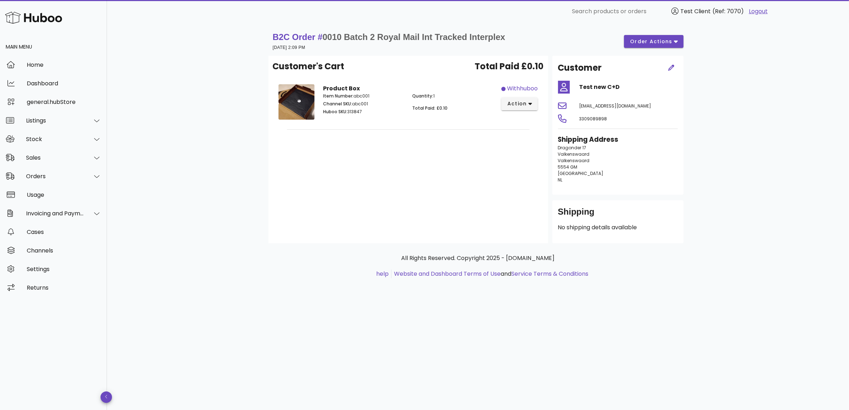
click at [654, 201] on div "Shipping No shipping details available" at bounding box center [618, 221] width 131 height 43
click at [657, 243] on div "All Rights Reserved. Copyright 2025 - [DOMAIN_NAME] help Website and Dashboard …" at bounding box center [479, 270] width 420 height 54
click at [459, 209] on div "Customer's Cart Total Paid £0.10 Product Box Item Number: abc001 Channel SKU: a…" at bounding box center [409, 149] width 280 height 187
click at [51, 156] on div "Sales" at bounding box center [55, 157] width 58 height 7
click at [57, 211] on div "Orders" at bounding box center [55, 210] width 58 height 7
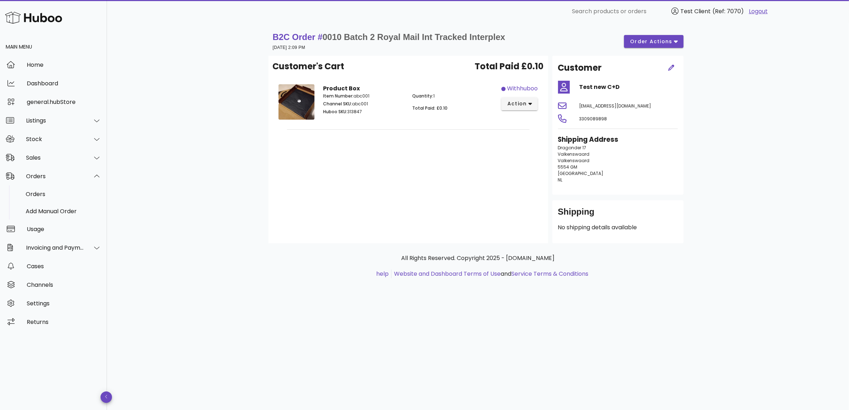
drag, startPoint x: 43, startPoint y: 197, endPoint x: 175, endPoint y: 198, distance: 131.6
click at [227, 207] on div "B2C Order # 0010 Batch 2 Royal Mail Int Tracked Interplex [DATE] 2:09 PM order …" at bounding box center [478, 216] width 742 height 387
click at [77, 155] on div "Sales" at bounding box center [55, 157] width 58 height 7
click at [736, 144] on div "B2C Order # 0010 Batch 2 Royal Mail Int Tracked Interplex [DATE] 2:09 PM order …" at bounding box center [478, 216] width 742 height 387
click at [527, 99] on button "action" at bounding box center [520, 103] width 37 height 13
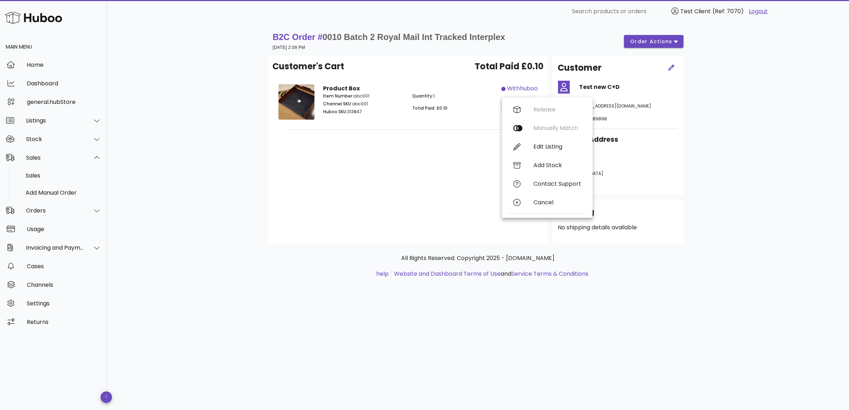
click at [727, 162] on div "B2C Order # 0010 Batch 2 Royal Mail Int Tracked Interplex [DATE] 2:09 PM order …" at bounding box center [478, 216] width 742 height 387
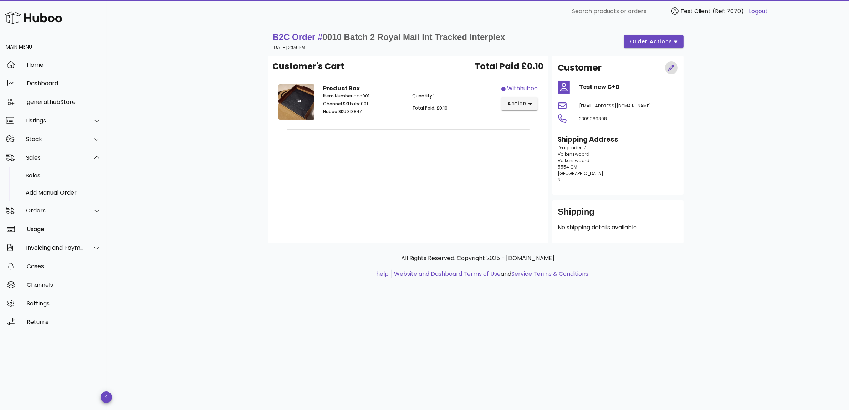
click at [675, 68] on span "button" at bounding box center [671, 67] width 13 height 7
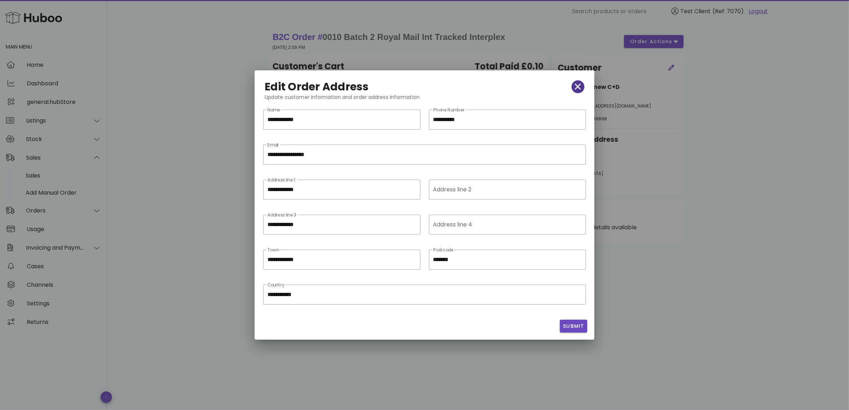
drag, startPoint x: 574, startPoint y: 87, endPoint x: 676, endPoint y: 58, distance: 106.2
click at [575, 86] on span "button" at bounding box center [578, 87] width 13 height 10
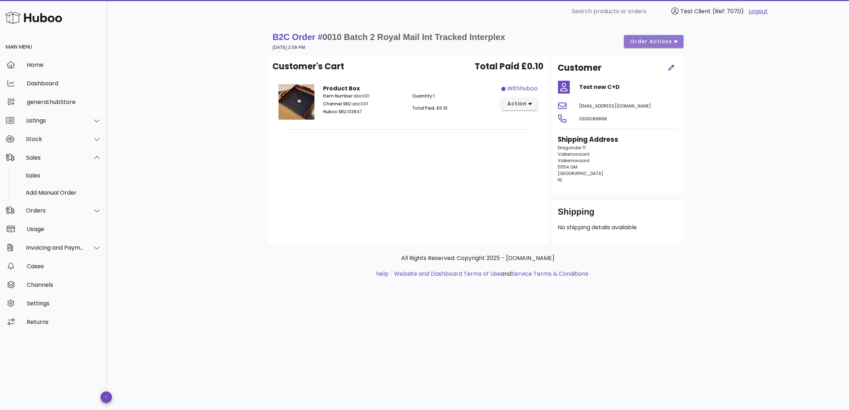
click at [669, 36] on button "order actions" at bounding box center [653, 41] width 59 height 13
click at [762, 50] on div "B2C Order # 0010 Batch 2 Royal Mail Int Tracked Interplex [DATE] 2:09 PM order …" at bounding box center [478, 216] width 742 height 387
click at [497, 172] on div "Customer's Cart Total Paid £0.10 Product Box Item Number: abc001 Channel SKU: a…" at bounding box center [409, 149] width 280 height 187
click at [596, 225] on p "No shipping details available" at bounding box center [618, 227] width 120 height 9
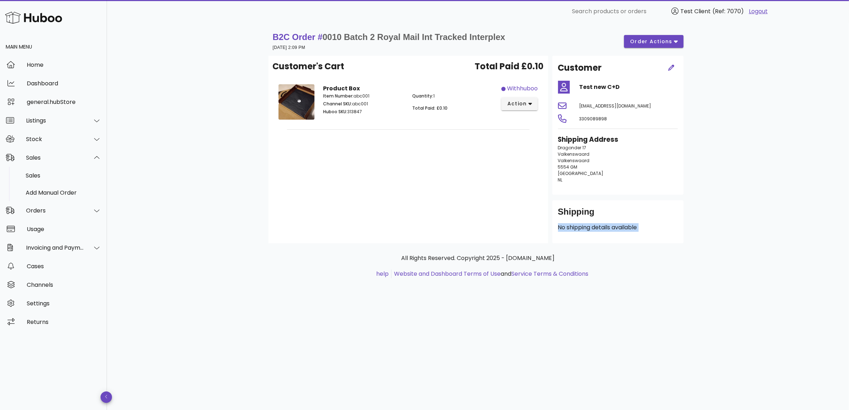
click at [596, 225] on p "No shipping details available" at bounding box center [618, 227] width 120 height 9
click at [706, 230] on div "B2C Order # 0010 Batch 2 Royal Mail Int Tracked Interplex [DATE] 2:09 PM order …" at bounding box center [478, 216] width 742 height 387
drag, startPoint x: 557, startPoint y: 212, endPoint x: 658, endPoint y: 236, distance: 103.9
click at [658, 236] on div "Shipping No shipping details available" at bounding box center [618, 221] width 131 height 43
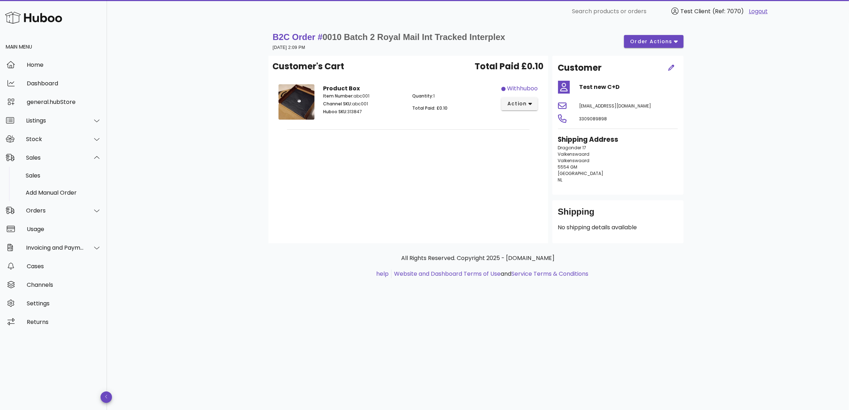
click at [774, 154] on div "B2C Order # 0010 Batch 2 Royal Mail Int Tracked Interplex 13 August 2025 at 2:0…" at bounding box center [478, 216] width 742 height 387
click at [417, 153] on div "Customer's Cart Total Paid £0.10 Product Box Item Number: abc001 Channel SKU: a…" at bounding box center [409, 149] width 280 height 187
click at [574, 227] on p "No shipping details available" at bounding box center [618, 227] width 120 height 9
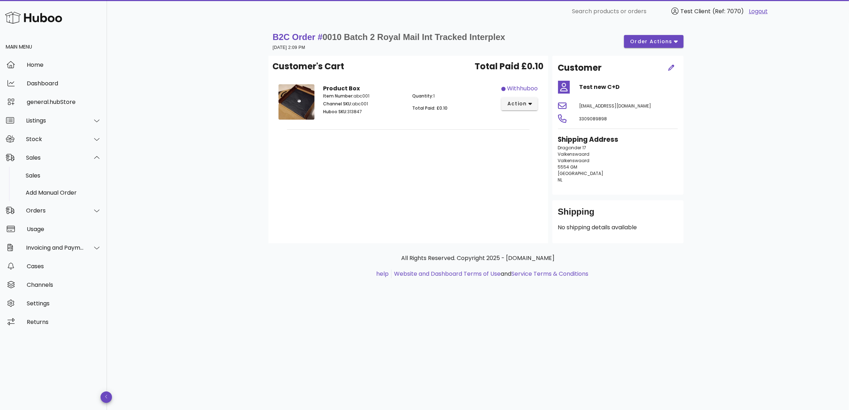
click at [716, 243] on div "B2C Order # 0010 Batch 2 Royal Mail Int Tracked Interplex 13 August 2025 at 2:0…" at bounding box center [478, 216] width 742 height 387
drag, startPoint x: 561, startPoint y: 224, endPoint x: 712, endPoint y: 231, distance: 151.1
click at [712, 231] on div "B2C Order # 0010 Batch 2 Royal Mail Int Tracked Interplex 13 August 2025 at 2:0…" at bounding box center [478, 216] width 742 height 387
click at [703, 230] on div "B2C Order # 0010 Batch 2 Royal Mail Int Tracked Interplex 13 August 2025 at 2:0…" at bounding box center [479, 162] width 454 height 278
drag, startPoint x: 555, startPoint y: 213, endPoint x: 686, endPoint y: 246, distance: 134.7
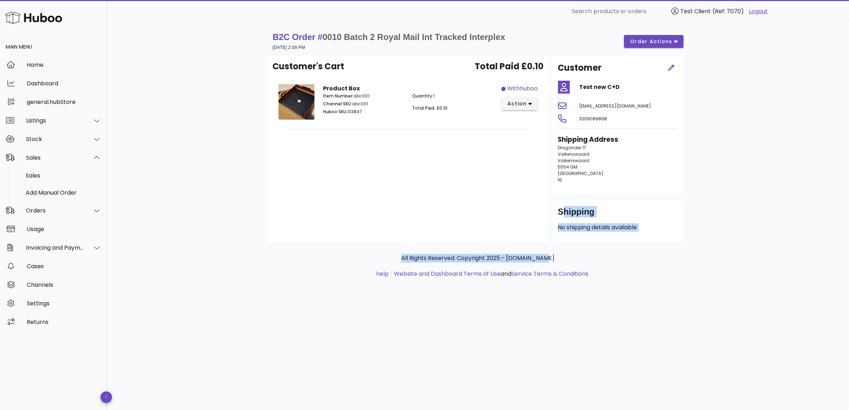
click at [687, 246] on div "B2C Order # 0010 Batch 2 Royal Mail Int Tracked Interplex 13 August 2025 at 2:0…" at bounding box center [479, 162] width 454 height 278
click at [712, 243] on div "B2C Order # 0010 Batch 2 Royal Mail Int Tracked Interplex 13 August 2025 at 2:0…" at bounding box center [478, 216] width 742 height 387
click at [475, 188] on div "Customer's Cart Total Paid £0.10 Product Box Item Number: abc001 Channel SKU: a…" at bounding box center [409, 149] width 280 height 187
click at [722, 188] on div "B2C Order # 0010 Batch 2 Royal Mail Int Tracked Interplex 13 August 2025 at 2:0…" at bounding box center [478, 216] width 742 height 387
click at [730, 215] on div "B2C Order # 0010 Batch 2 Royal Mail Int Tracked Interplex 13 August 2025 at 2:0…" at bounding box center [478, 216] width 742 height 387
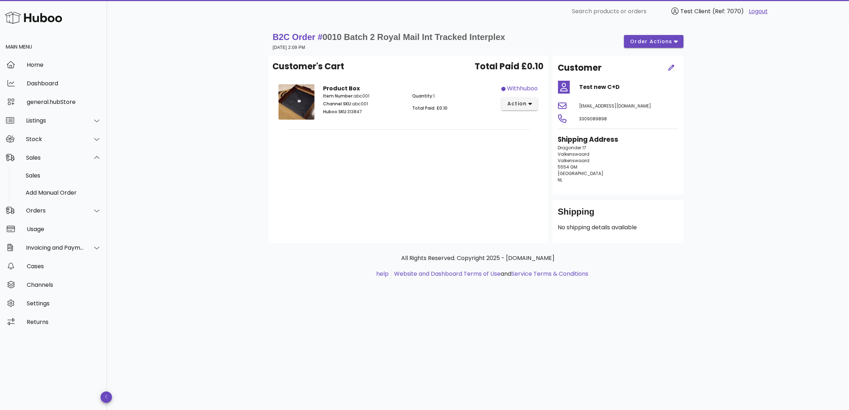
click at [732, 228] on div "B2C Order # 0010 Batch 2 Royal Mail Int Tracked Interplex 13 August 2025 at 2:0…" at bounding box center [478, 216] width 742 height 387
drag, startPoint x: 662, startPoint y: 219, endPoint x: 605, endPoint y: 220, distance: 57.8
click at [601, 220] on div "Shipping" at bounding box center [618, 214] width 120 height 17
click at [669, 221] on div "Shipping" at bounding box center [618, 214] width 120 height 17
drag, startPoint x: 674, startPoint y: 211, endPoint x: 655, endPoint y: 215, distance: 20.1
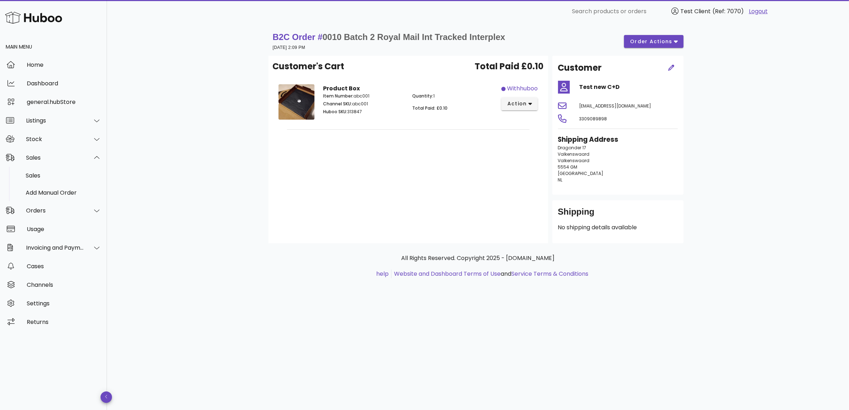
click at [655, 215] on div "Shipping" at bounding box center [618, 214] width 120 height 17
click at [652, 215] on div "Shipping" at bounding box center [618, 214] width 120 height 17
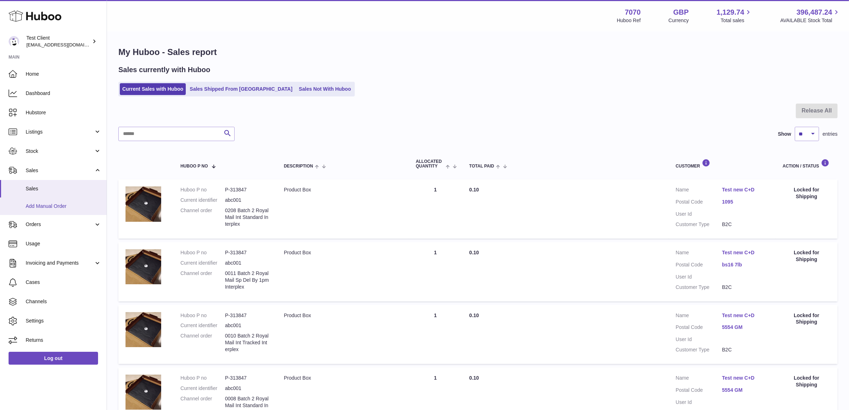
click at [56, 206] on span "Add Manual Order" at bounding box center [64, 206] width 76 height 7
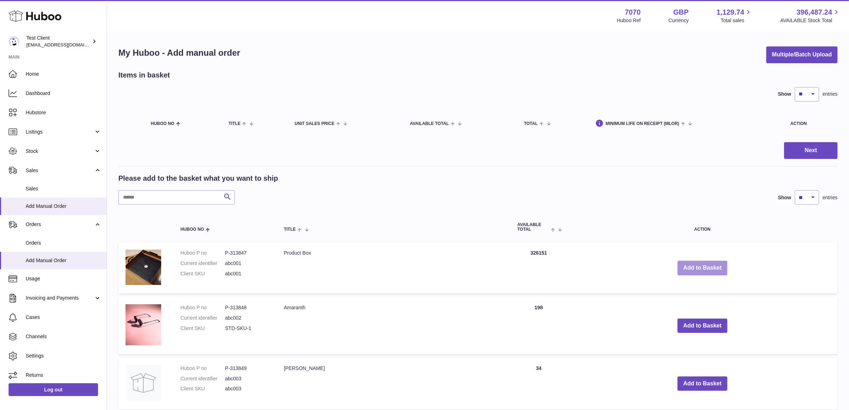
click at [687, 269] on button "Add to Basket" at bounding box center [703, 267] width 50 height 15
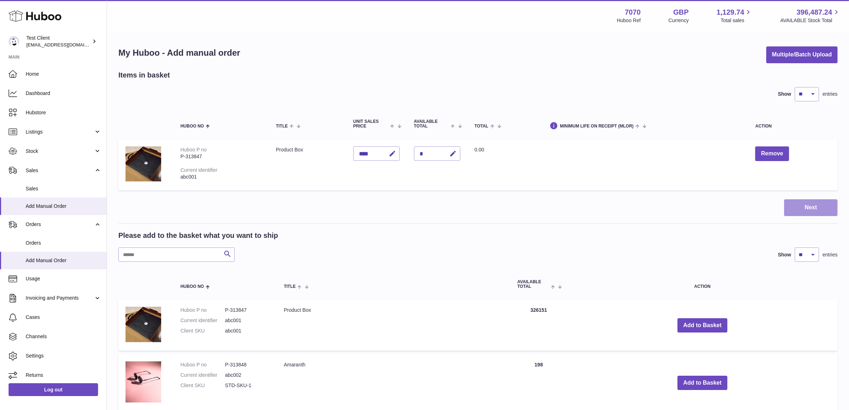
click at [812, 205] on button "Next" at bounding box center [811, 207] width 54 height 17
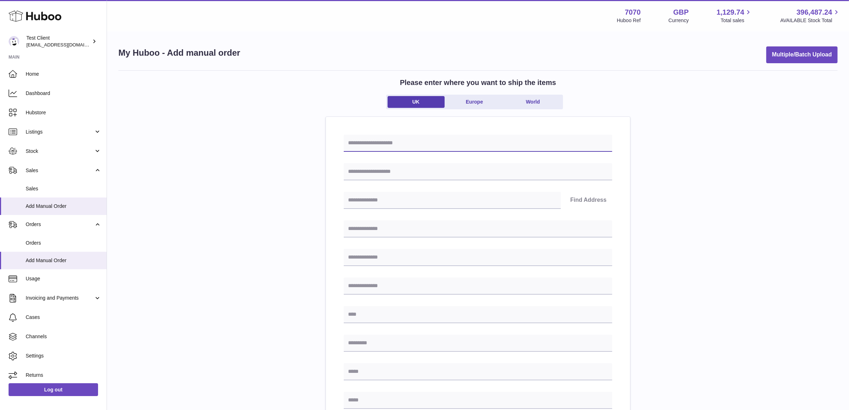
click at [406, 147] on input "text" at bounding box center [478, 142] width 269 height 17
type input "*********"
type input "*******"
type input "********"
click at [582, 195] on button "Find Address" at bounding box center [589, 200] width 48 height 17
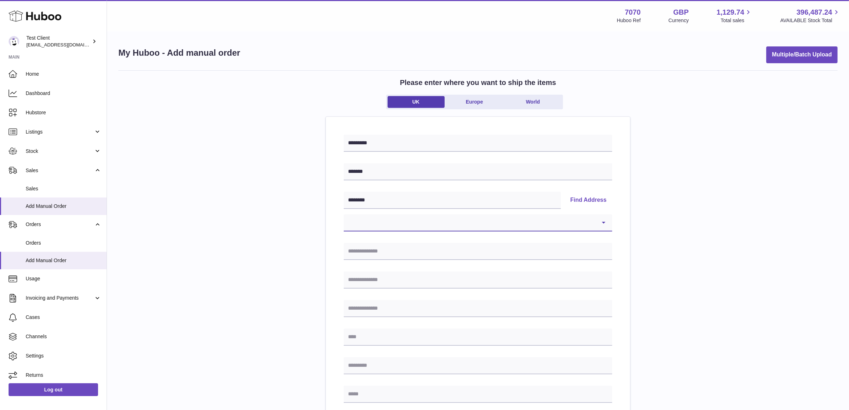
click at [592, 222] on select "**********" at bounding box center [478, 222] width 269 height 17
select select "**"
click at [344, 214] on select "**********" at bounding box center [478, 222] width 269 height 17
type input "***"
type input "**********"
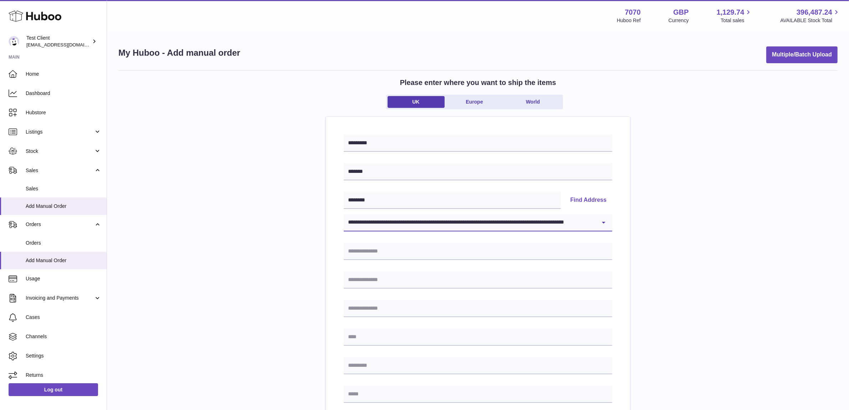
type input "*******"
type input "********"
click at [507, 290] on div "**********" at bounding box center [478, 340] width 269 height 412
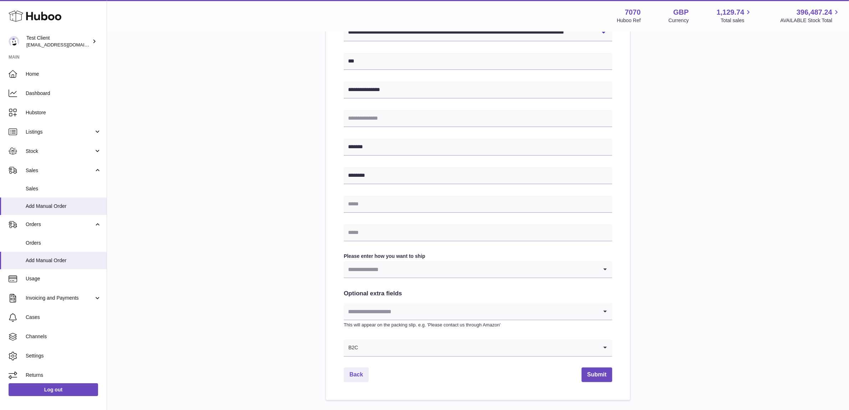
scroll to position [223, 0]
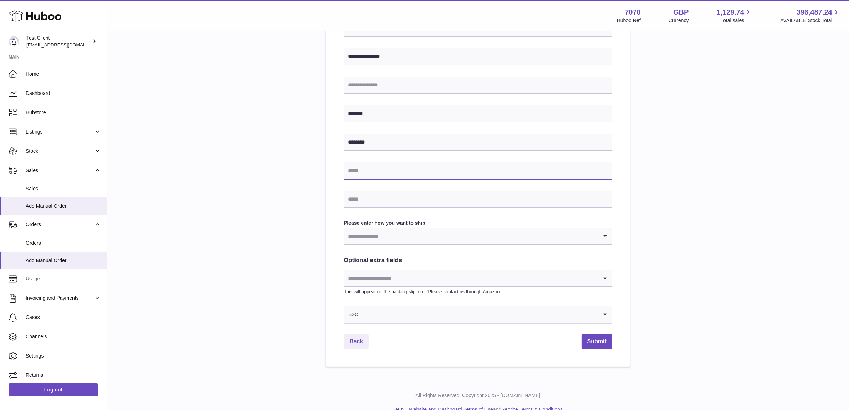
click at [377, 163] on input "text" at bounding box center [478, 170] width 269 height 17
type input "**********"
type input "********"
type input "**********"
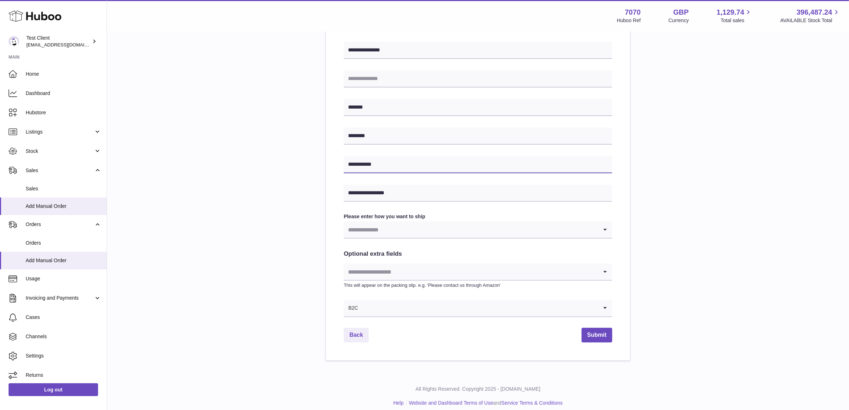
scroll to position [236, 0]
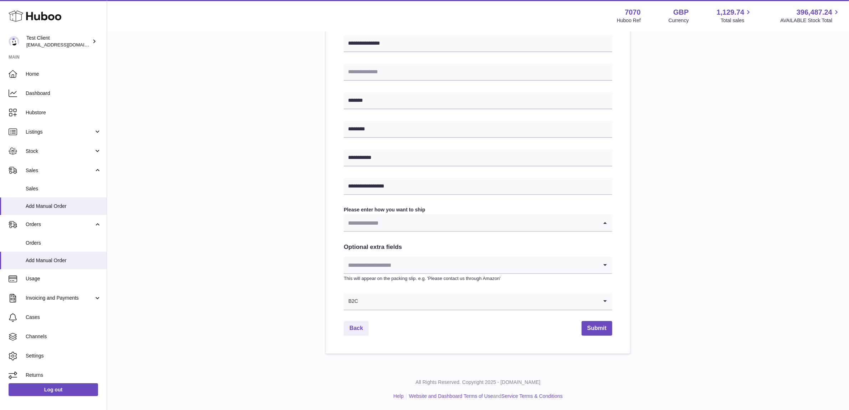
click at [425, 220] on input "Search for option" at bounding box center [471, 222] width 254 height 16
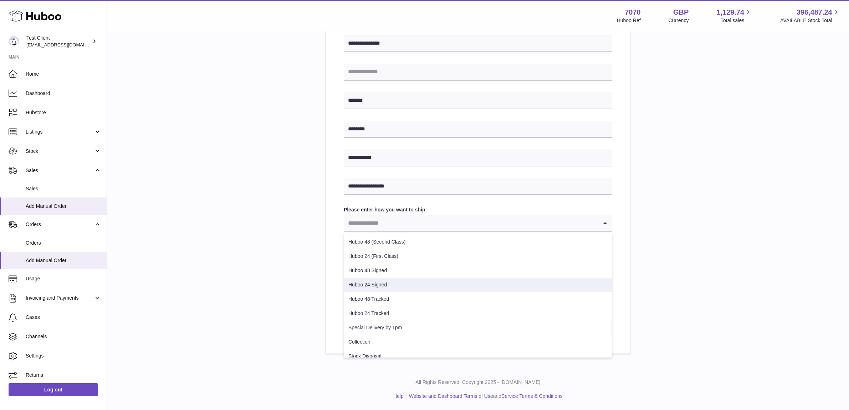
click at [409, 279] on li "Huboo 24 Signed" at bounding box center [478, 285] width 268 height 14
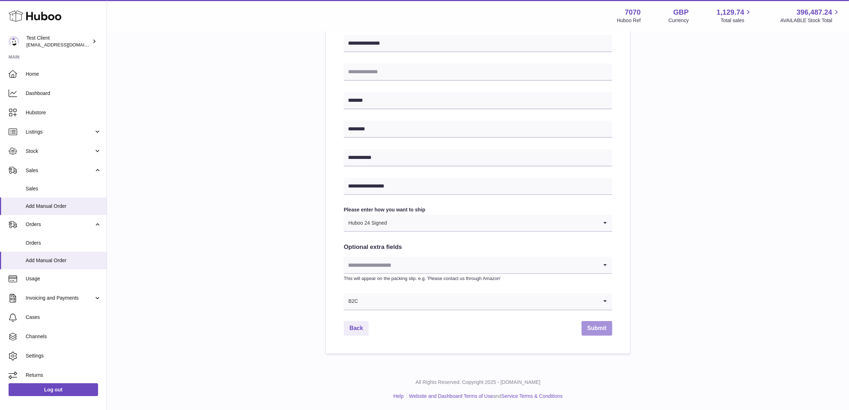
click at [597, 329] on button "Submit" at bounding box center [597, 328] width 31 height 15
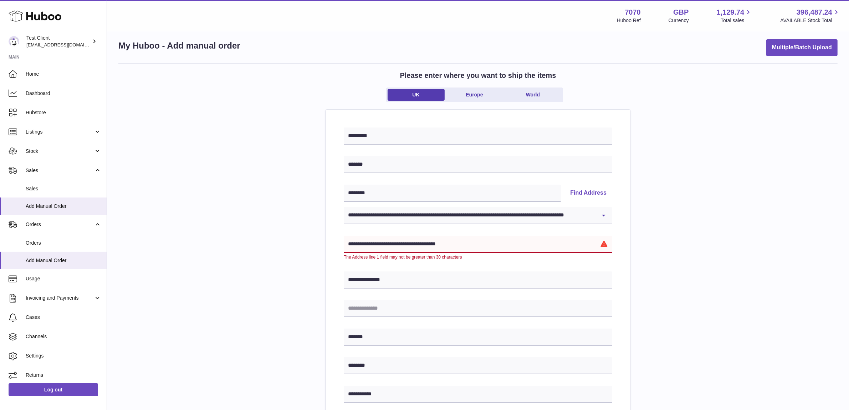
scroll to position [0, 0]
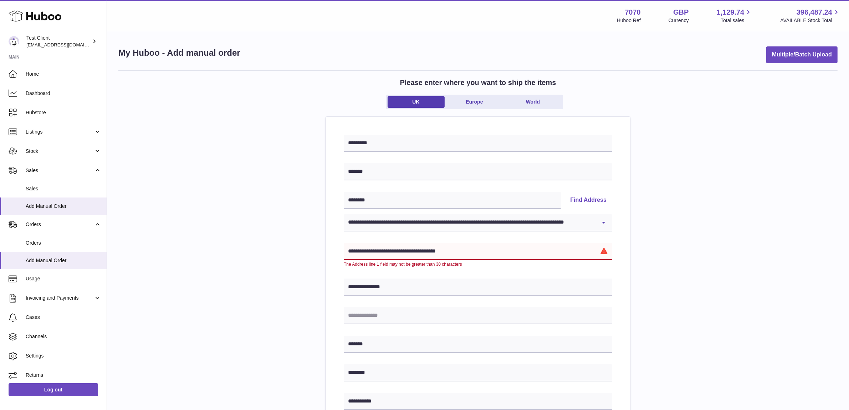
click at [476, 252] on input "**********" at bounding box center [478, 251] width 269 height 17
drag, startPoint x: 414, startPoint y: 249, endPoint x: 609, endPoint y: 268, distance: 195.7
click at [563, 263] on div "**********" at bounding box center [478, 255] width 269 height 24
type input "**********"
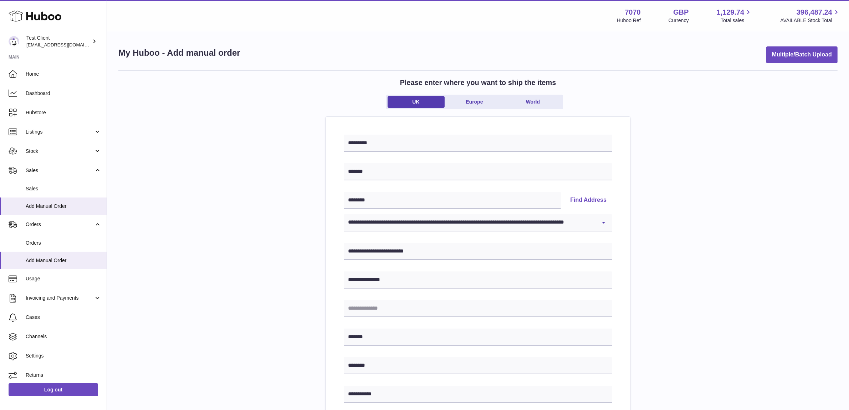
click at [764, 309] on div "**********" at bounding box center [478, 329] width 720 height 519
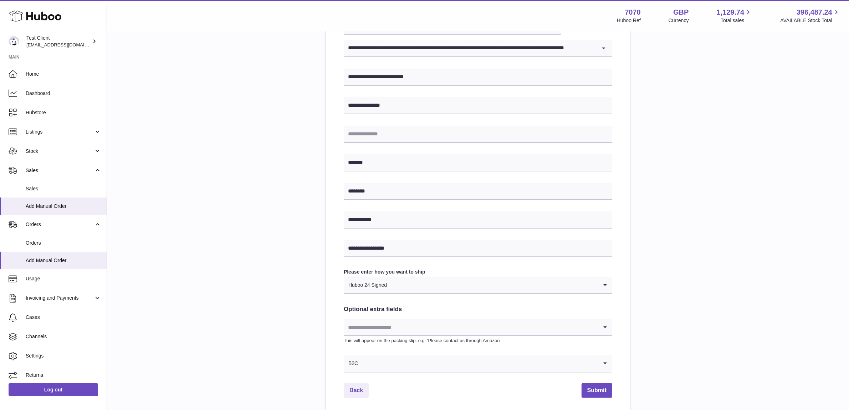
scroll to position [178, 0]
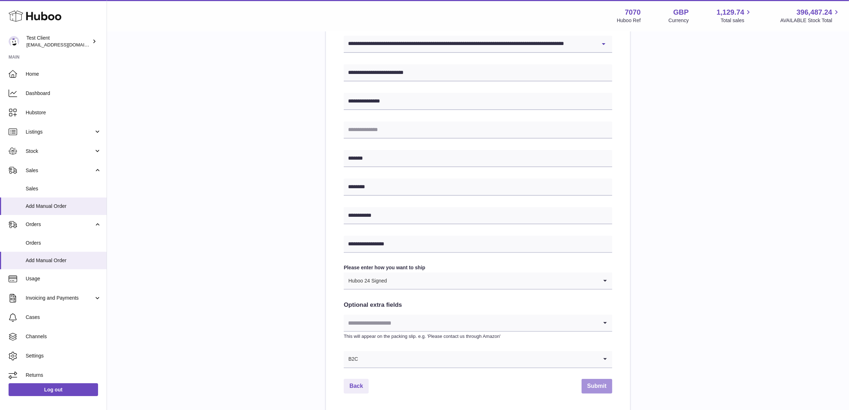
click at [591, 390] on button "Submit" at bounding box center [597, 386] width 31 height 15
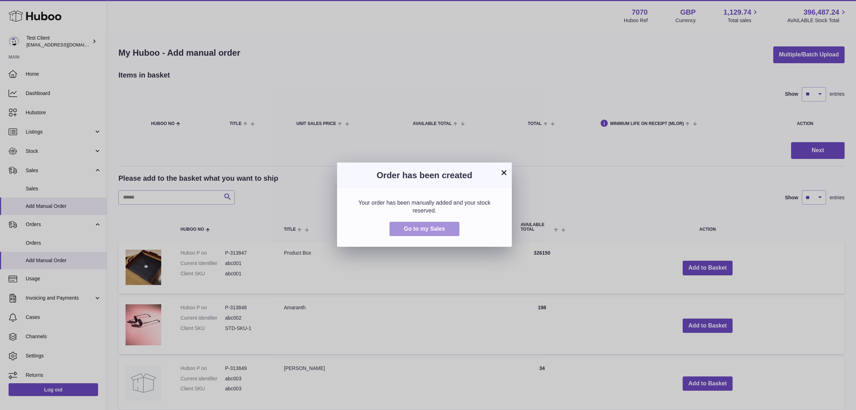
drag, startPoint x: 432, startPoint y: 221, endPoint x: 432, endPoint y: 227, distance: 6.1
click at [432, 227] on button "Go to my Sales" at bounding box center [425, 229] width 70 height 15
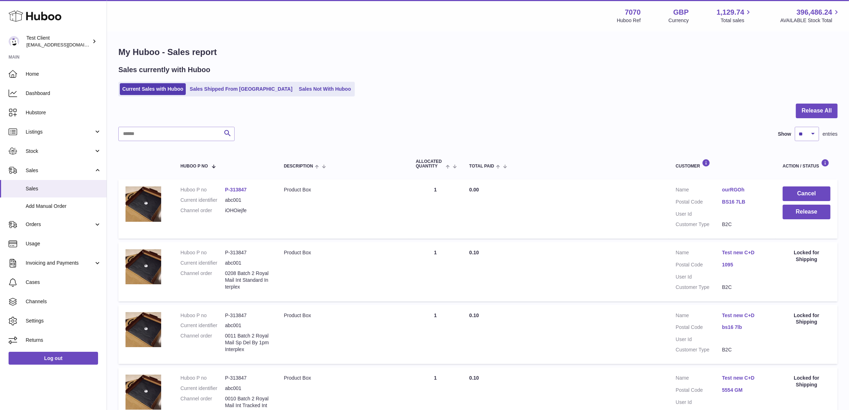
click at [558, 90] on div "Current Sales with Huboo Sales Shipped From [GEOGRAPHIC_DATA] Sales Not With Hu…" at bounding box center [478, 89] width 720 height 15
click at [794, 212] on button "Release" at bounding box center [807, 211] width 48 height 15
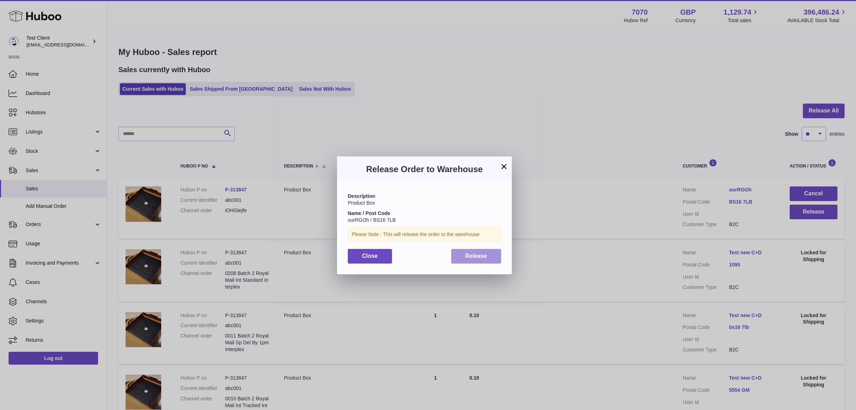
click at [473, 256] on span "Release" at bounding box center [477, 256] width 22 height 6
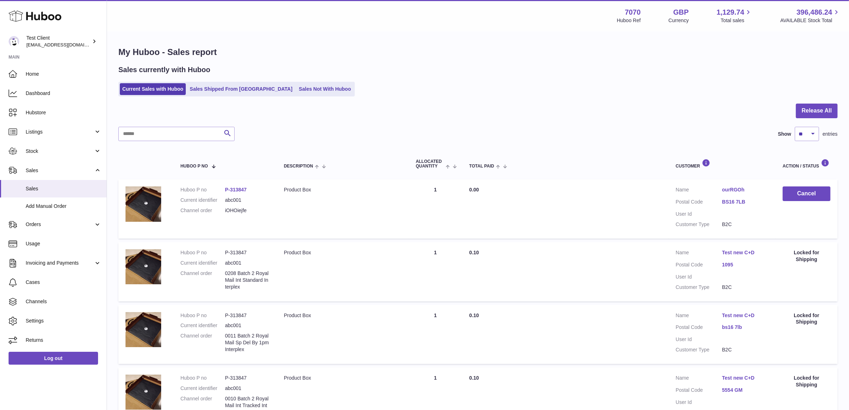
click at [725, 192] on link "ourRGOh" at bounding box center [745, 189] width 46 height 7
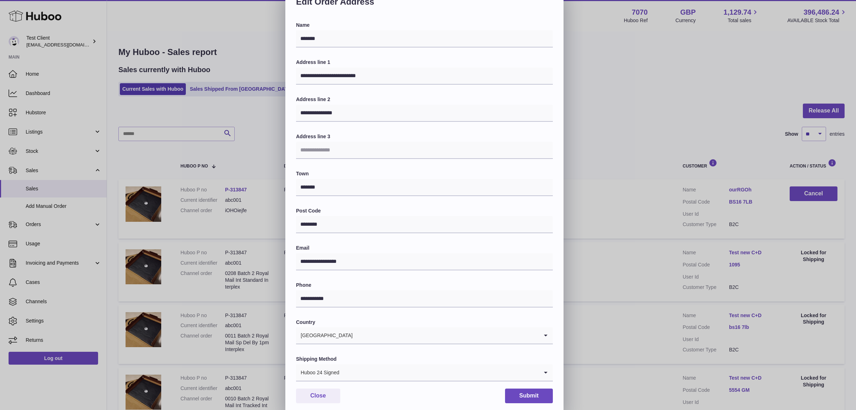
scroll to position [40, 0]
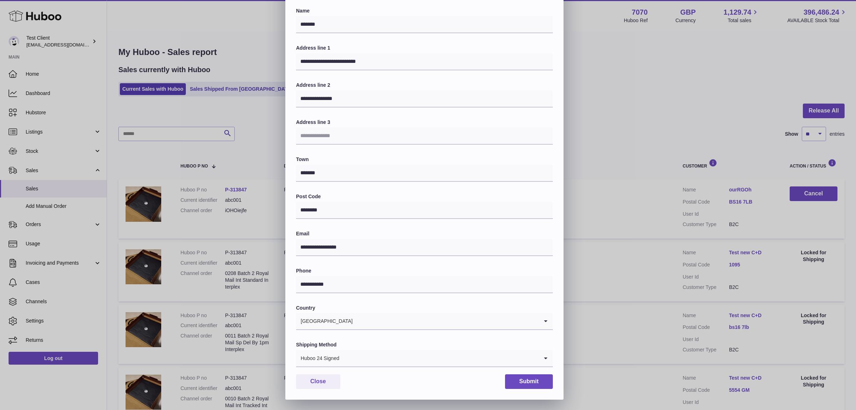
click at [499, 351] on input "Search for option" at bounding box center [439, 358] width 199 height 16
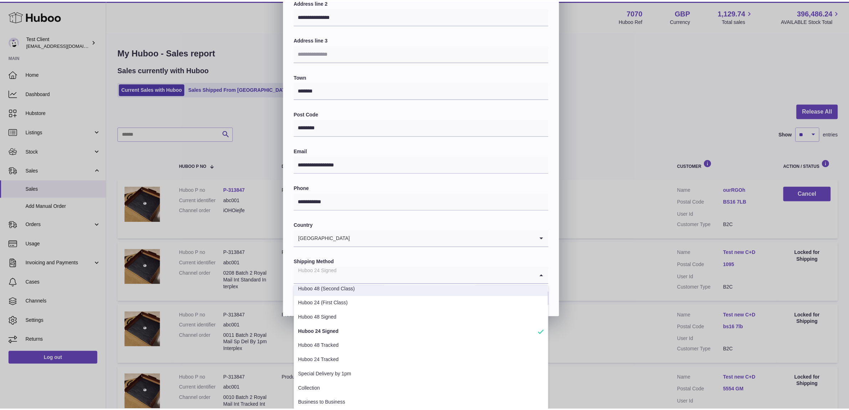
scroll to position [2, 0]
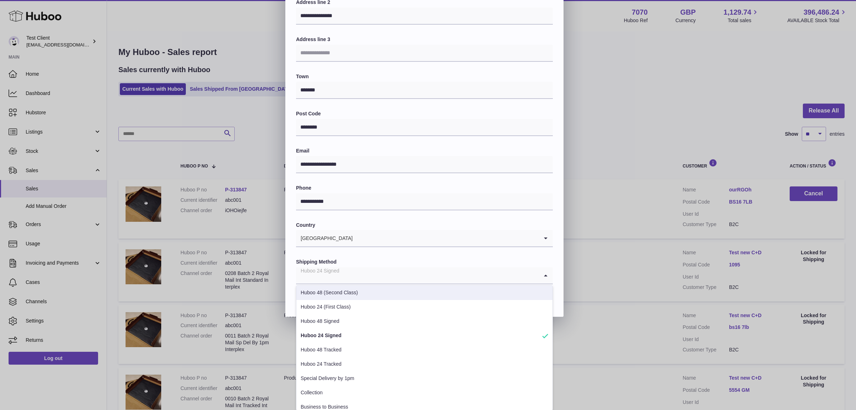
click at [624, 128] on div "**********" at bounding box center [428, 102] width 856 height 428
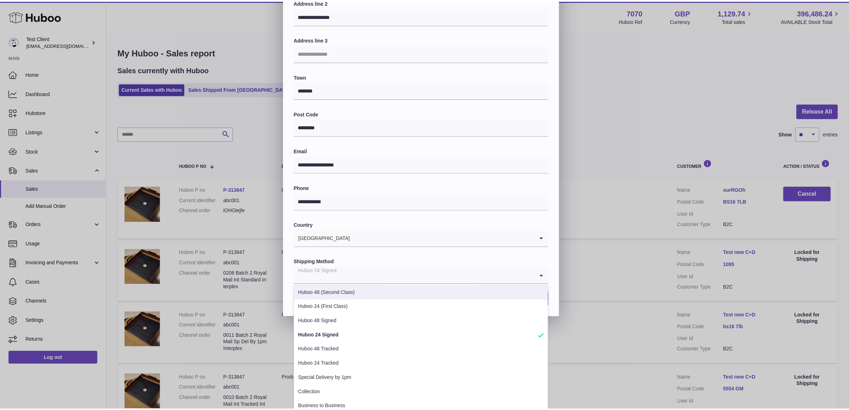
scroll to position [0, 0]
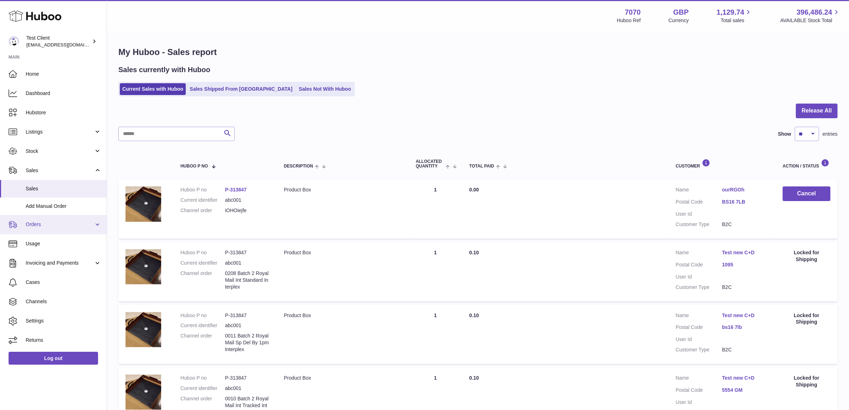
click at [64, 224] on span "Orders" at bounding box center [60, 224] width 68 height 7
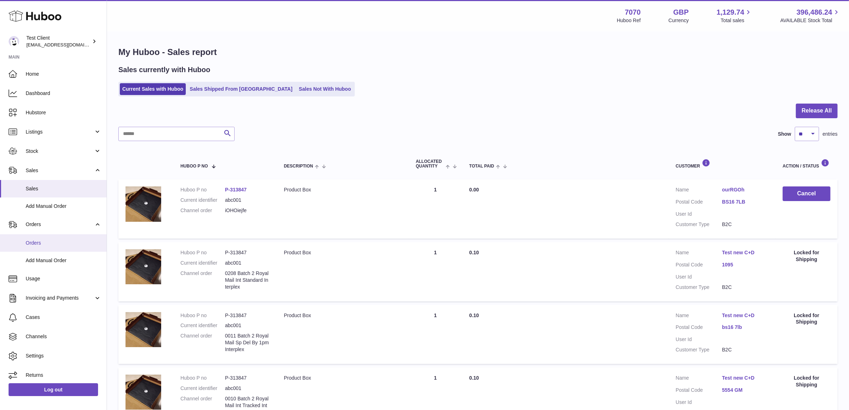
click at [62, 243] on span "Orders" at bounding box center [64, 242] width 76 height 7
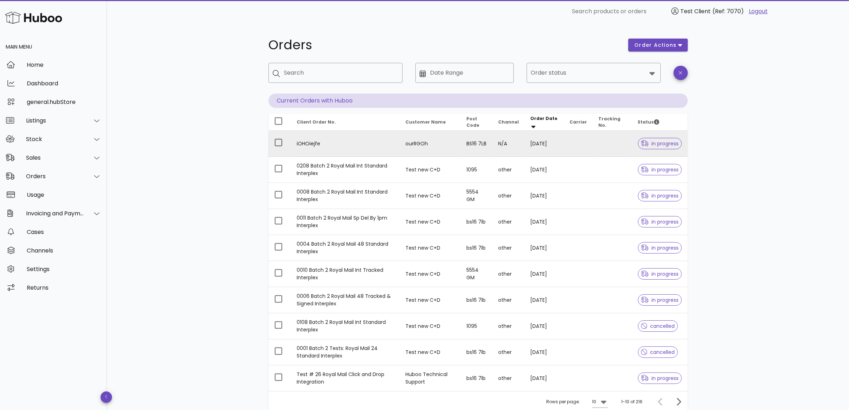
click at [366, 149] on td "iOHOiejfe" at bounding box center [345, 144] width 109 height 26
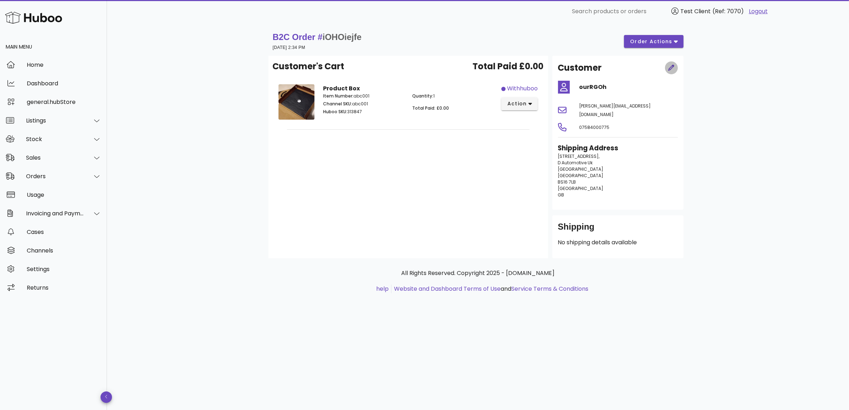
click at [666, 67] on span "button" at bounding box center [671, 67] width 13 height 7
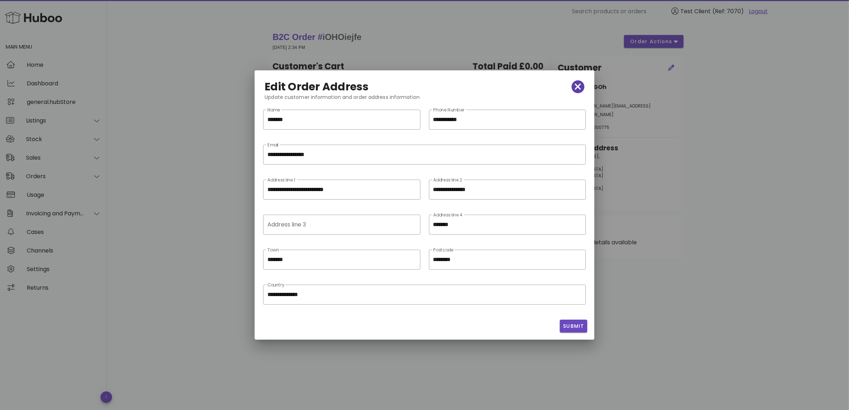
click at [584, 86] on span "button" at bounding box center [578, 87] width 13 height 10
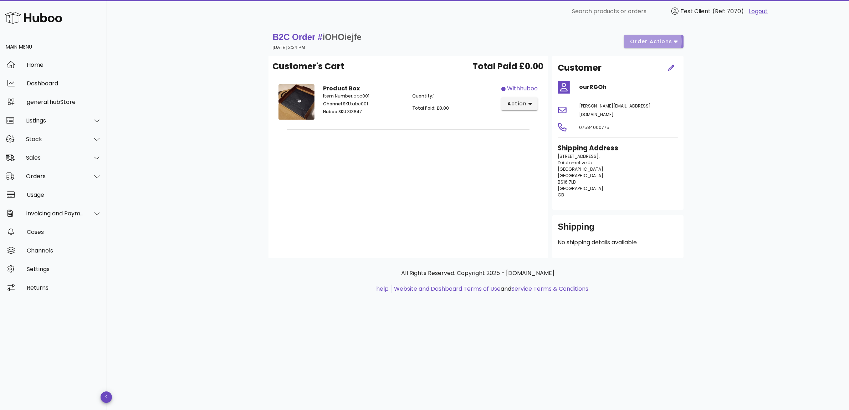
click at [666, 38] on span "order actions" at bounding box center [651, 41] width 43 height 7
click at [754, 81] on div "B2C Order # iOHOiejfe [DATE] 2:34 PM order actions Customer's Cart Total Paid £…" at bounding box center [478, 216] width 742 height 387
click at [391, 185] on div "Customer's Cart Total Paid £0.00 Product Box Item Number: abc001 Channel SKU: a…" at bounding box center [409, 157] width 280 height 202
click at [71, 159] on div "Sales" at bounding box center [55, 157] width 58 height 7
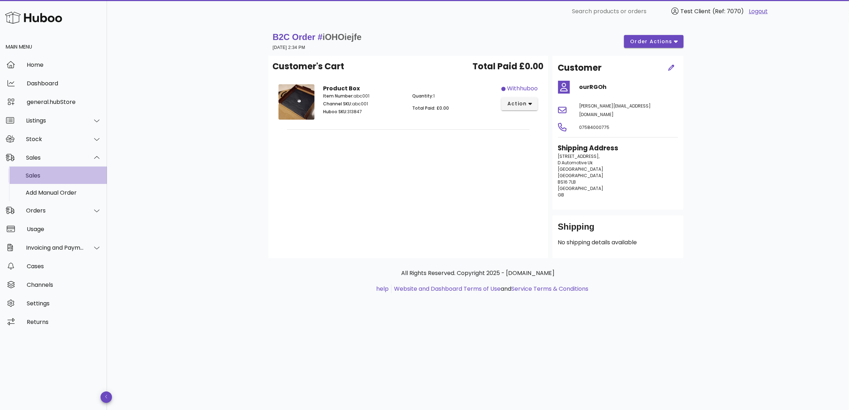
click at [62, 180] on div "Sales" at bounding box center [64, 175] width 76 height 15
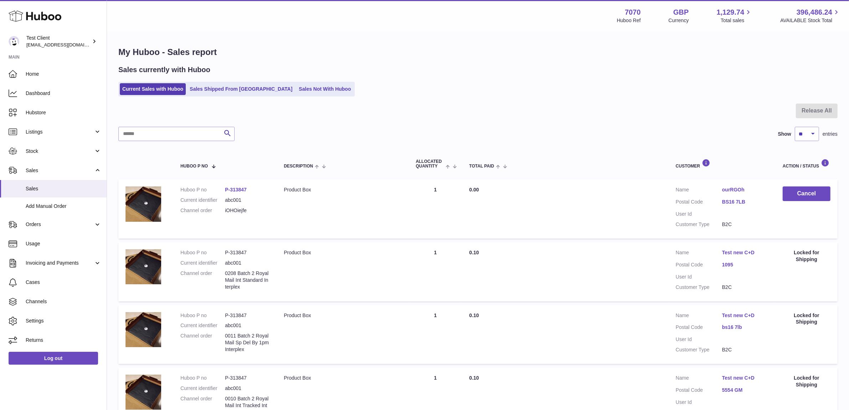
click at [729, 187] on link "ourRGOh" at bounding box center [745, 189] width 46 height 7
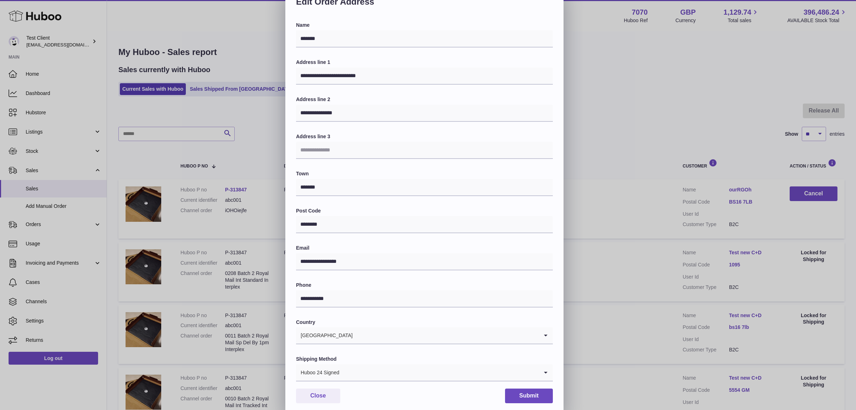
scroll to position [40, 0]
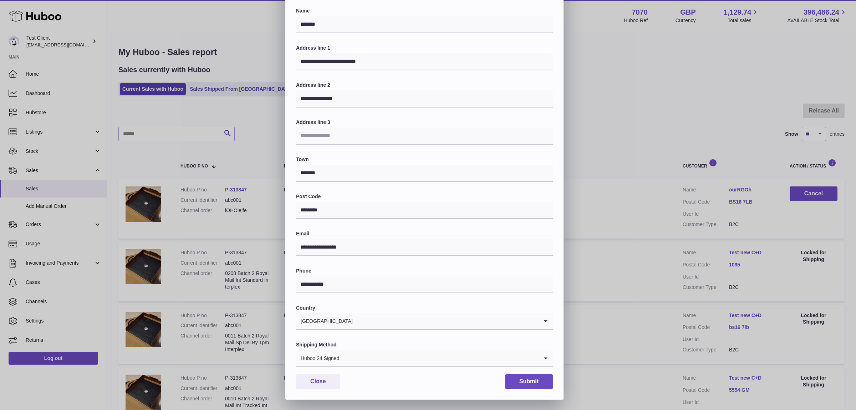
click at [422, 356] on input "Search for option" at bounding box center [439, 358] width 199 height 16
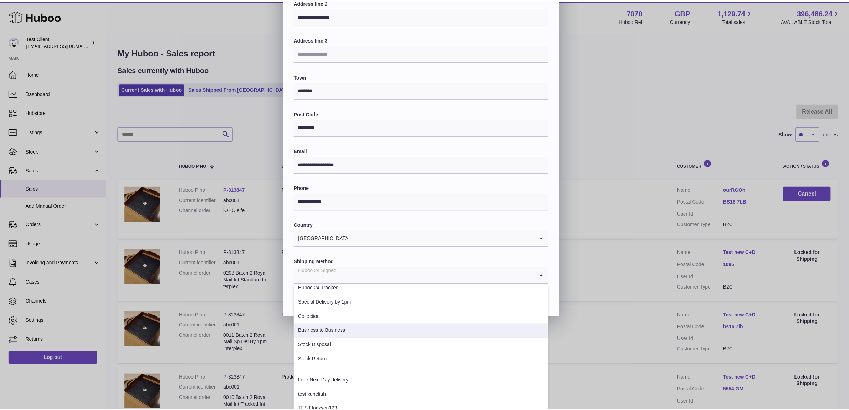
scroll to position [86, 0]
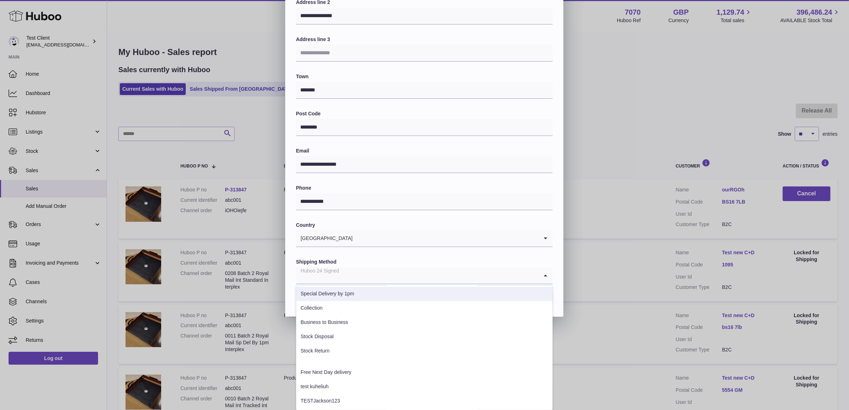
click at [598, 108] on div "**********" at bounding box center [424, 102] width 849 height 428
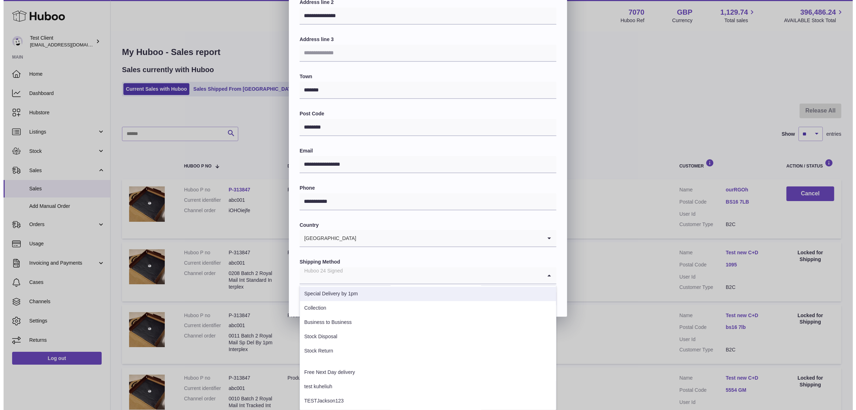
scroll to position [0, 0]
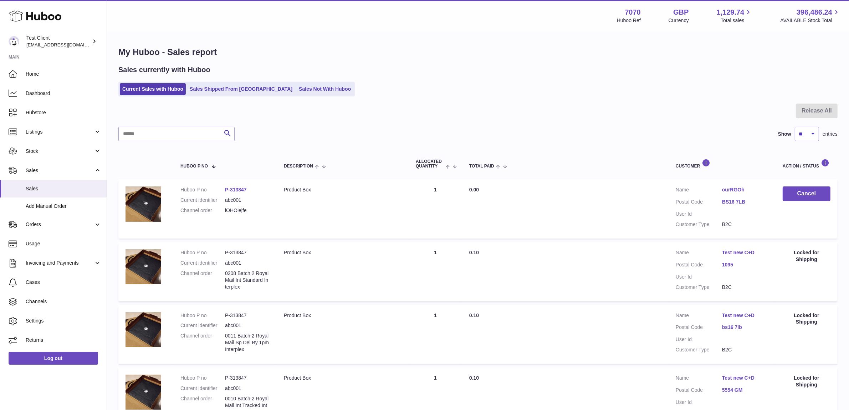
click at [735, 198] on link "BS16 7LB" at bounding box center [745, 201] width 46 height 7
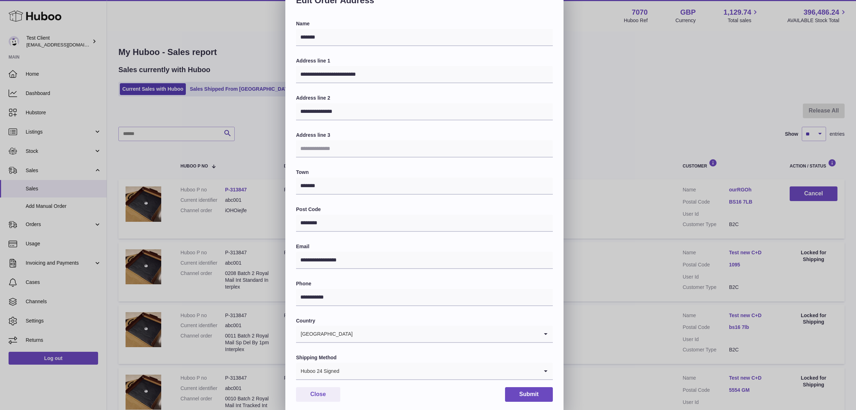
scroll to position [40, 0]
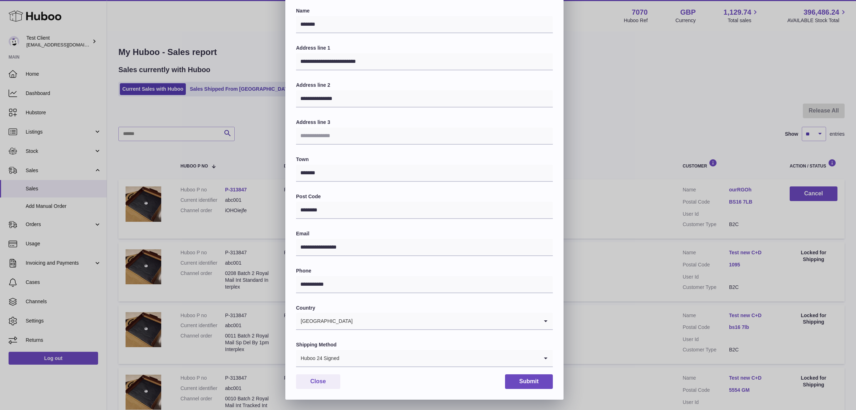
click at [525, 361] on input "Search for option" at bounding box center [439, 358] width 199 height 16
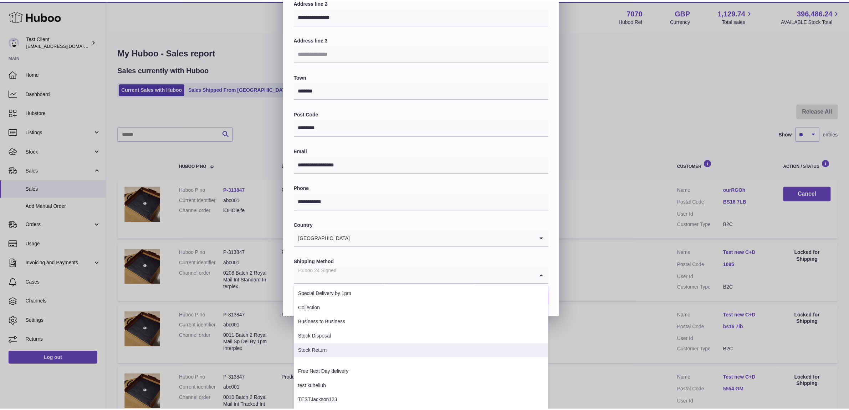
scroll to position [0, 0]
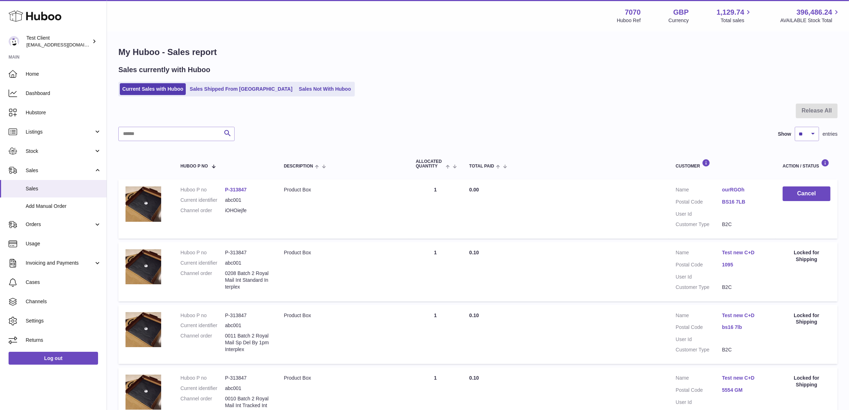
click at [641, 129] on div at bounding box center [424, 205] width 849 height 410
click at [599, 52] on h1 "My Huboo - Sales report" at bounding box center [478, 51] width 720 height 11
click at [533, 110] on div at bounding box center [478, 114] width 720 height 23
click at [67, 222] on span "Orders" at bounding box center [60, 224] width 68 height 7
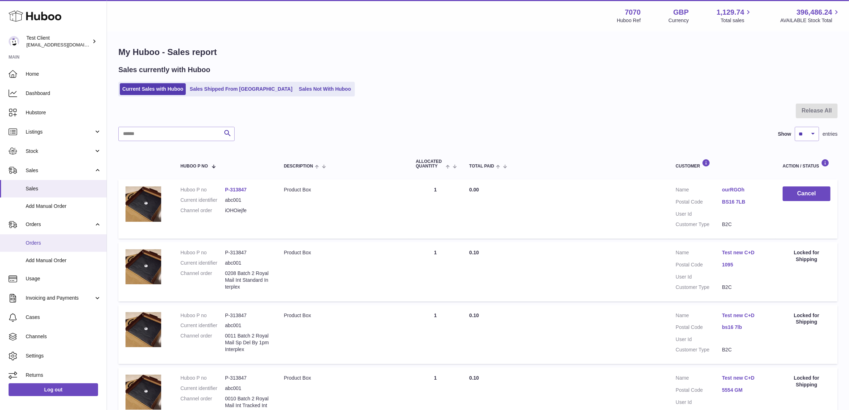
click at [59, 239] on span "Orders" at bounding box center [64, 242] width 76 height 7
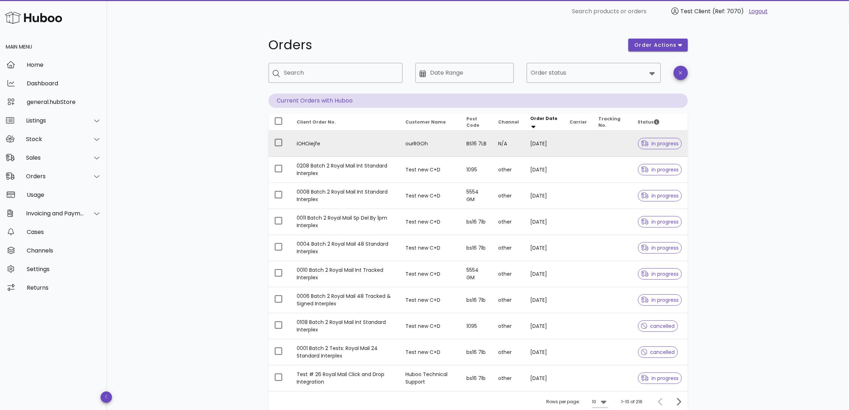
click at [340, 148] on td "iOHOiejfe" at bounding box center [345, 144] width 109 height 26
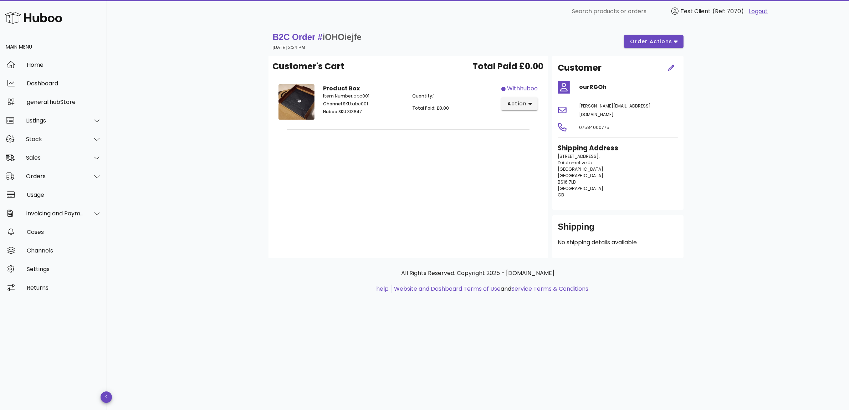
click at [654, 238] on div "Shipping No shipping details available" at bounding box center [618, 236] width 131 height 43
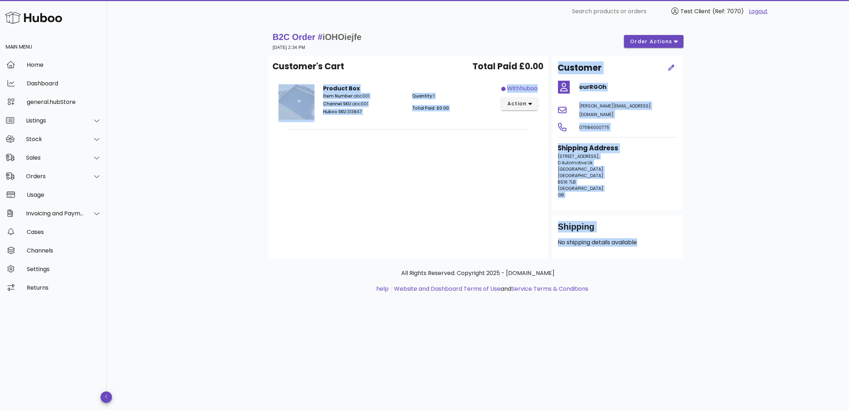
drag, startPoint x: 642, startPoint y: 241, endPoint x: 542, endPoint y: 222, distance: 101.9
click at [542, 222] on div "Customer's Cart Total Paid £0.00 Product Box Item Number: abc001 Channel SKU: a…" at bounding box center [479, 157] width 420 height 202
drag, startPoint x: 674, startPoint y: 231, endPoint x: 671, endPoint y: 235, distance: 4.5
click at [674, 238] on p "No shipping details available" at bounding box center [618, 242] width 120 height 9
click at [611, 238] on div "Shipping No shipping details available" at bounding box center [618, 236] width 131 height 43
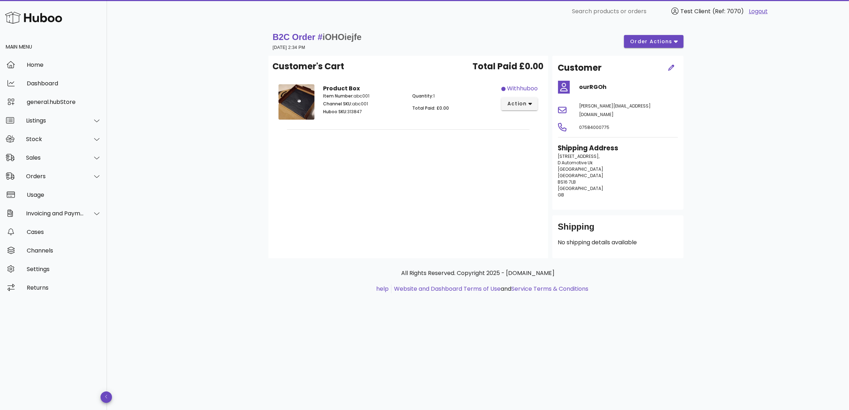
click at [616, 224] on div "Shipping" at bounding box center [618, 229] width 120 height 17
click at [563, 221] on div "Shipping" at bounding box center [618, 229] width 120 height 17
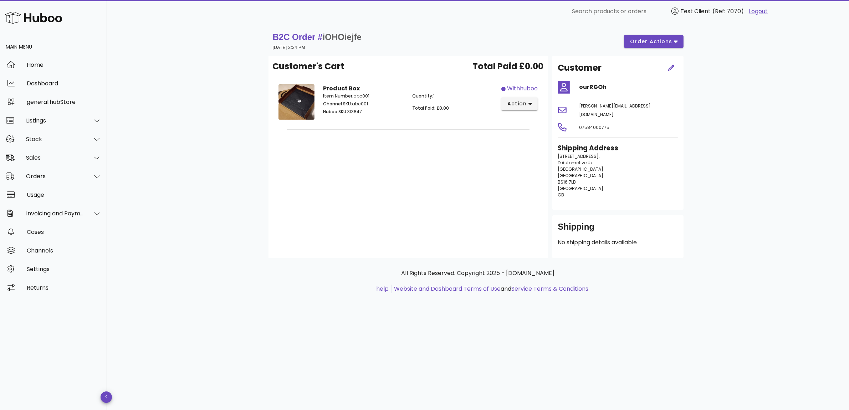
click at [725, 224] on div "B2C Order # iOHOiejfe [DATE] 2:34 PM order actions Customer's Cart Total Paid £…" at bounding box center [478, 216] width 742 height 387
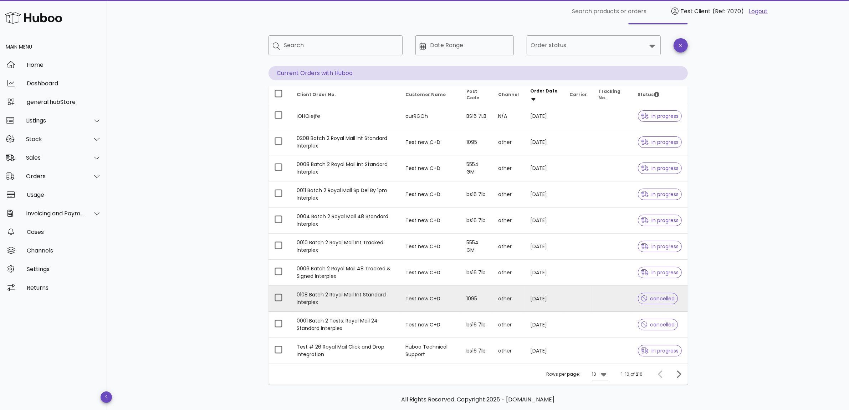
scroll to position [60, 0]
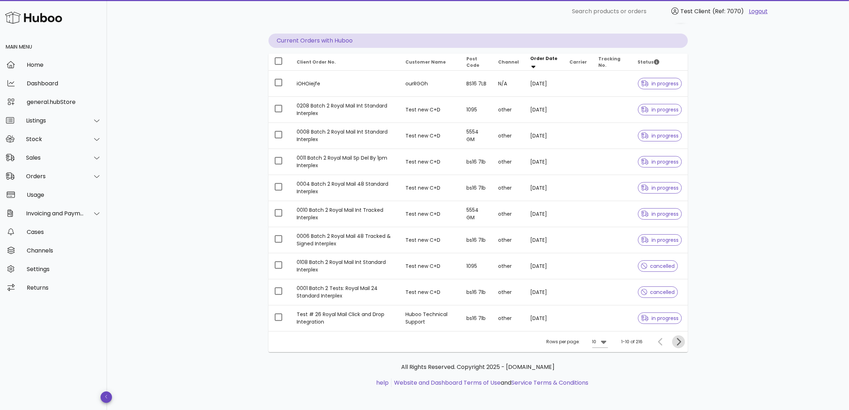
click at [677, 341] on icon "Next page" at bounding box center [679, 341] width 9 height 9
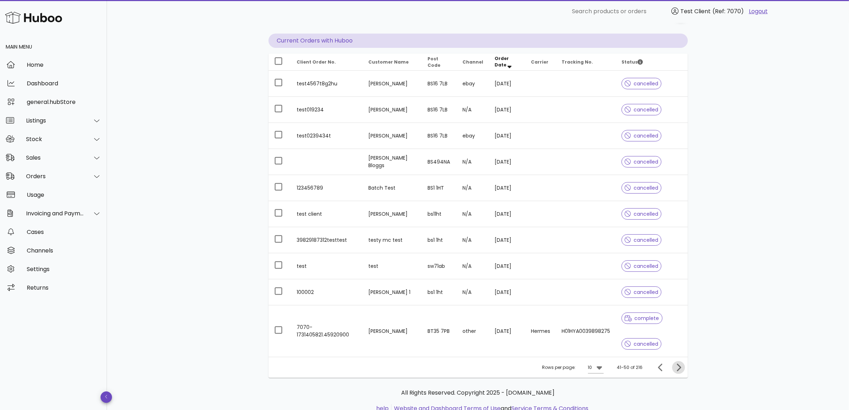
click at [675, 362] on button "Next page" at bounding box center [678, 367] width 13 height 13
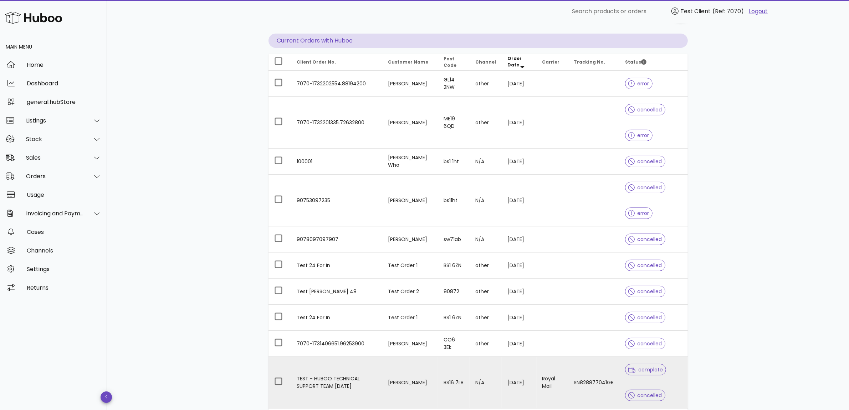
click at [417, 358] on td "[PERSON_NAME]" at bounding box center [410, 381] width 56 height 51
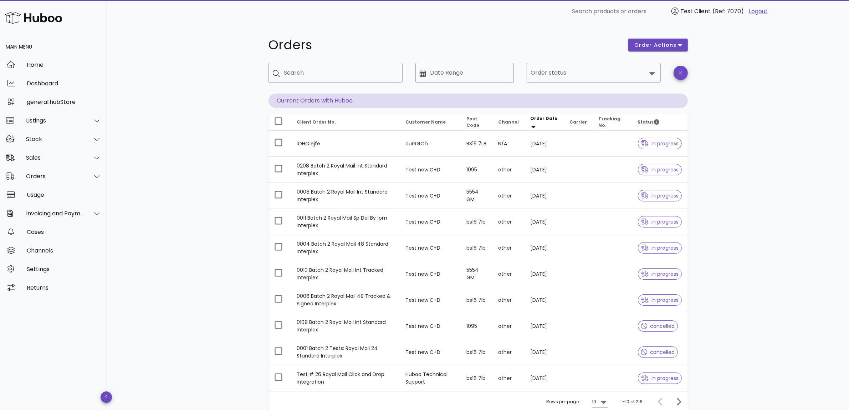
click at [778, 76] on div "Orders order actions ​ Search ​ Date Range ​ Order status Current Orders with H…" at bounding box center [478, 246] width 742 height 447
click at [672, 45] on span "order actions" at bounding box center [655, 44] width 43 height 7
click at [807, 65] on div "Orders order actions ​ Search ​ Date Range ​ Order status Current Orders with H…" at bounding box center [478, 246] width 742 height 447
click at [681, 73] on icon "button" at bounding box center [680, 72] width 3 height 5
click at [729, 75] on div "Orders order actions ​ Search ​ Date Range ​ Order status Current Orders with H…" at bounding box center [478, 246] width 742 height 447
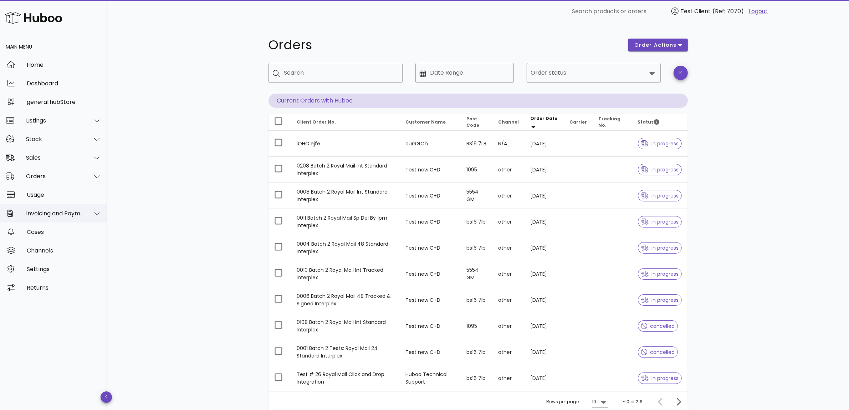
click at [96, 213] on icon at bounding box center [96, 213] width 5 height 6
click at [66, 173] on div "Orders" at bounding box center [55, 176] width 58 height 7
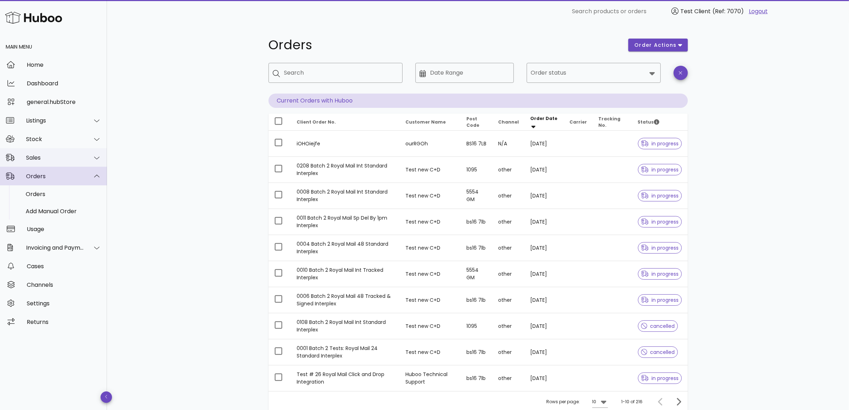
drag, startPoint x: 66, startPoint y: 172, endPoint x: 75, endPoint y: 154, distance: 20.3
click at [67, 170] on div "Orders" at bounding box center [53, 176] width 107 height 19
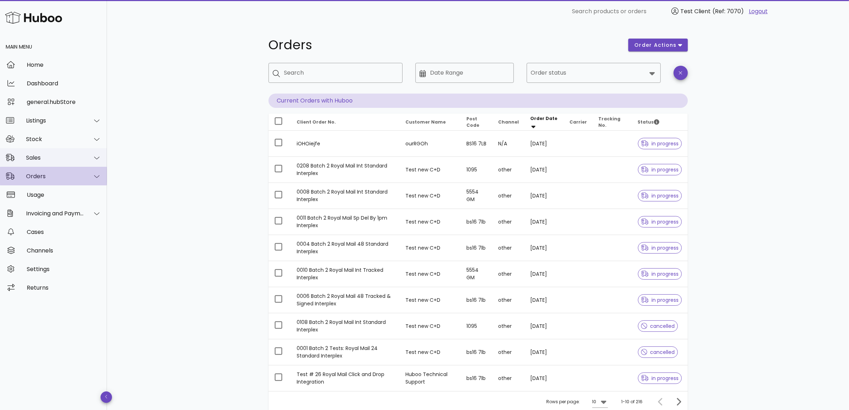
click at [77, 148] on div "Sales" at bounding box center [53, 157] width 107 height 19
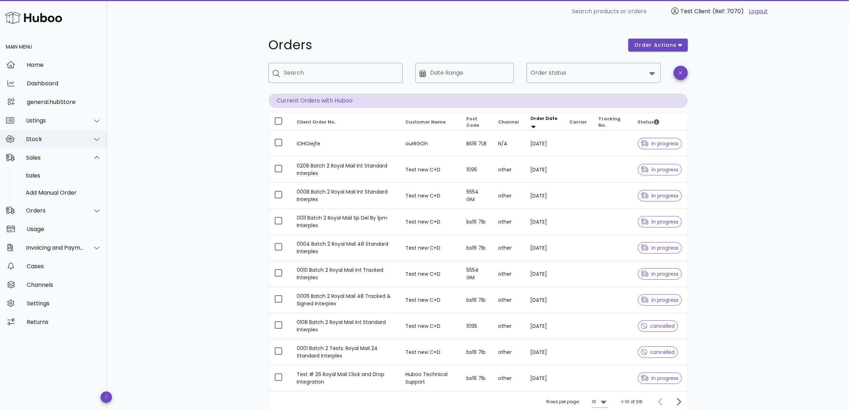
click at [78, 137] on div "Stock" at bounding box center [55, 139] width 58 height 7
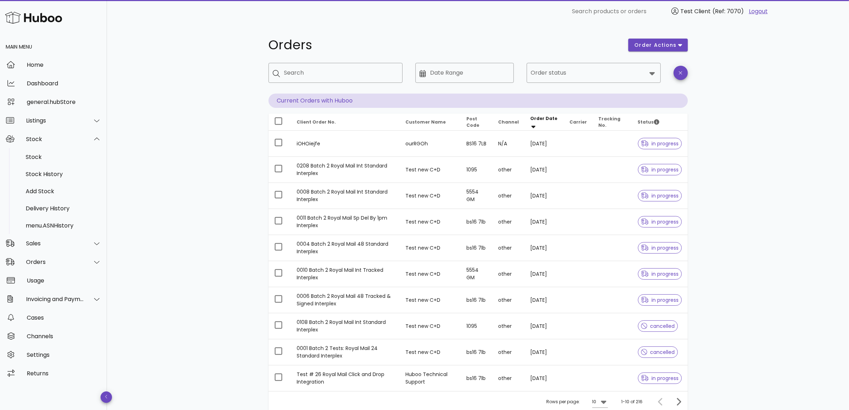
click at [708, 236] on div "Orders order actions ​ Search ​ Date Range ​ Order status Current Orders with H…" at bounding box center [478, 246] width 742 height 447
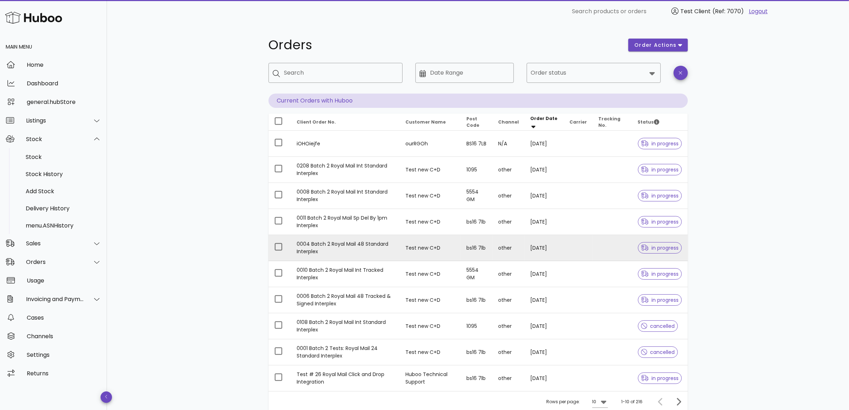
click at [492, 247] on td "bs16 7lb" at bounding box center [477, 248] width 32 height 26
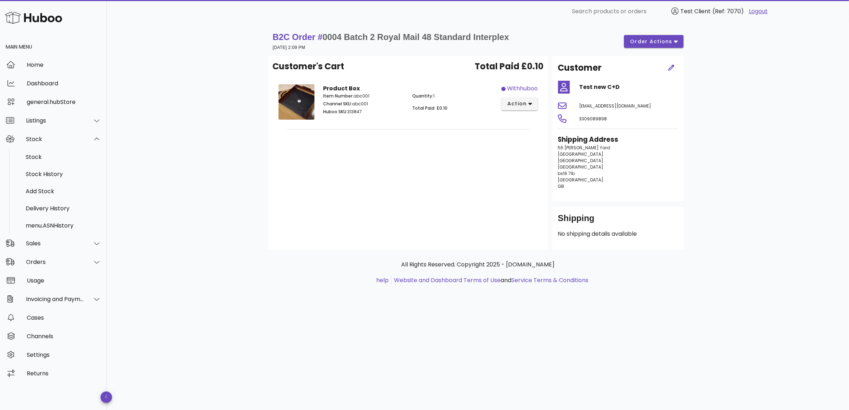
click at [511, 179] on div "Customer's Cart Total Paid £0.10 Product Box Item Number: abc001 Channel SKU: a…" at bounding box center [409, 153] width 280 height 194
click at [394, 232] on div "Customer's Cart Total Paid £0.10 Product Box Item Number: abc001 Channel SKU: a…" at bounding box center [409, 153] width 280 height 194
